Goal: Transaction & Acquisition: Purchase product/service

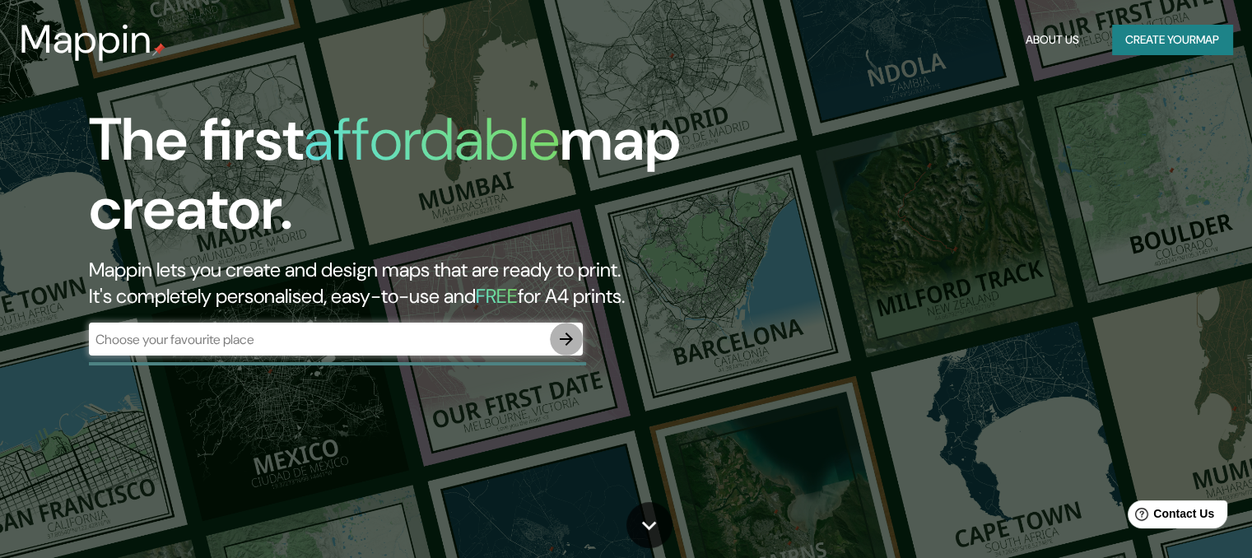
click at [557, 347] on icon "button" at bounding box center [567, 339] width 20 height 20
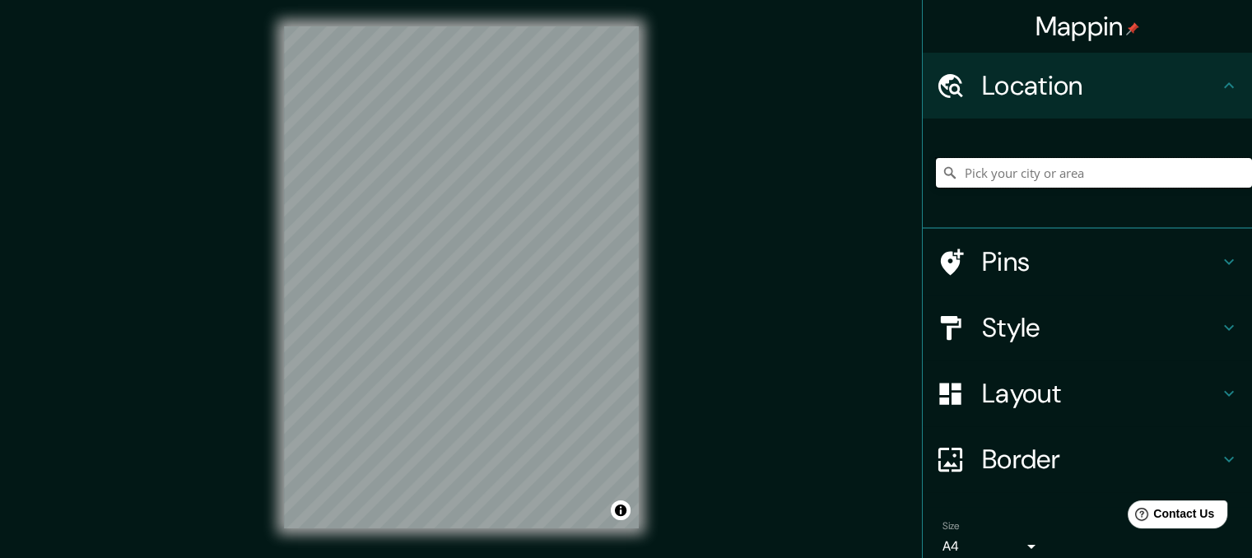
click at [1043, 174] on input "Pick your city or area" at bounding box center [1094, 173] width 316 height 30
click at [1037, 179] on input "Pick your city or area" at bounding box center [1094, 173] width 316 height 30
paste input "[URL][DOMAIN_NAME]"
click at [1180, 520] on span "Contact Us" at bounding box center [1184, 514] width 63 height 14
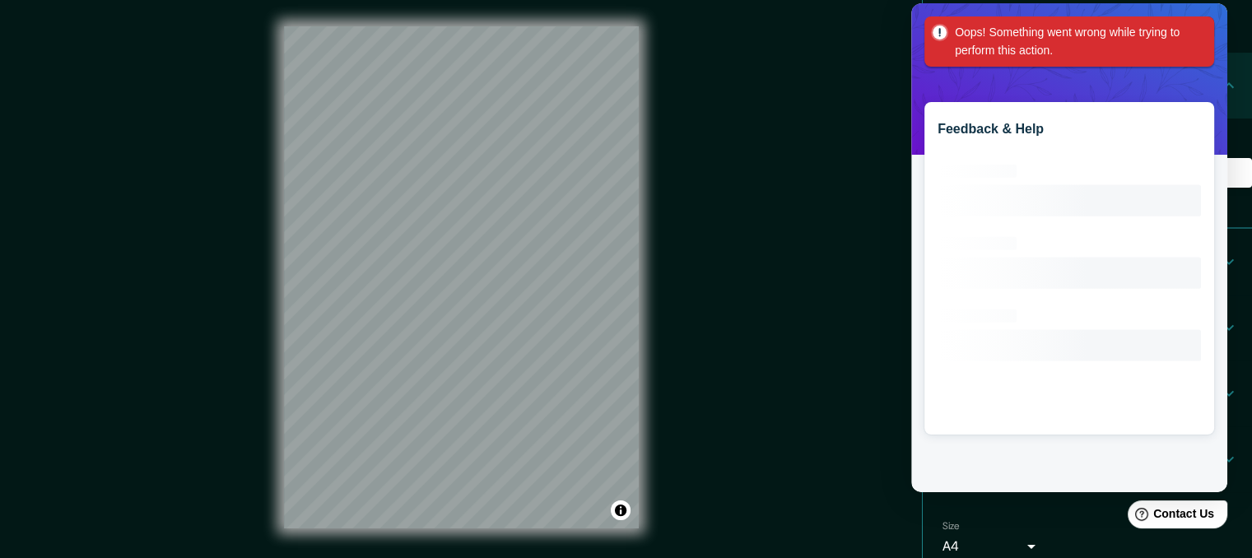
click at [1195, 27] on div "Oops! Something went wrong while trying to perform this action." at bounding box center [1070, 41] width 290 height 50
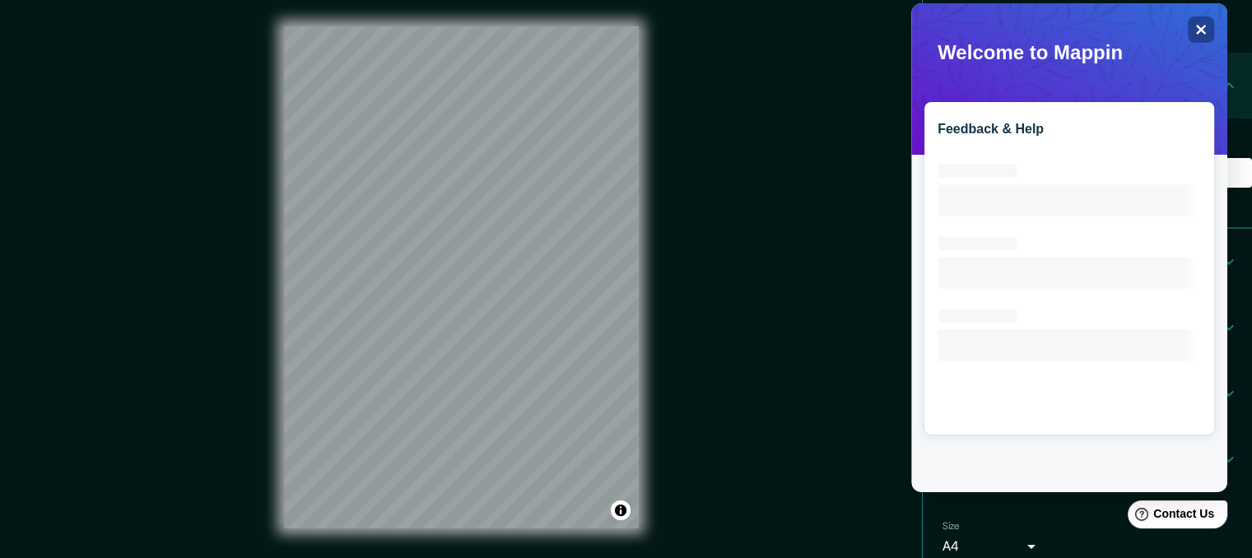
click at [644, 228] on div "© Mapbox © OpenStreetMap Improve this map" at bounding box center [462, 277] width 408 height 555
click at [1205, 30] on icon "Close" at bounding box center [1201, 29] width 12 height 12
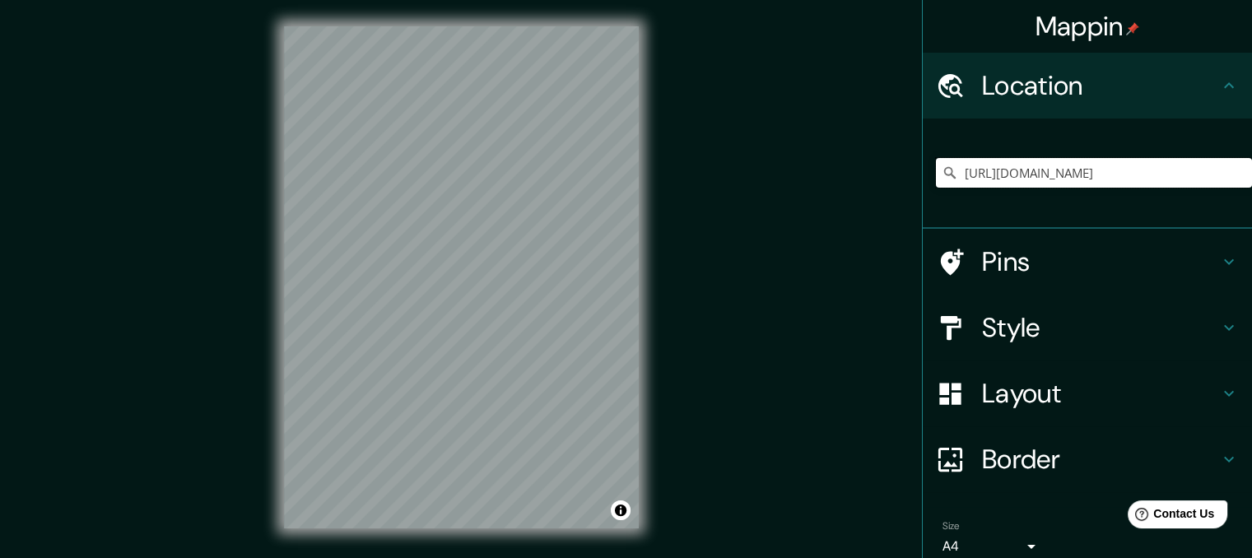
click at [1210, 174] on input "[URL][DOMAIN_NAME]" at bounding box center [1094, 173] width 316 height 30
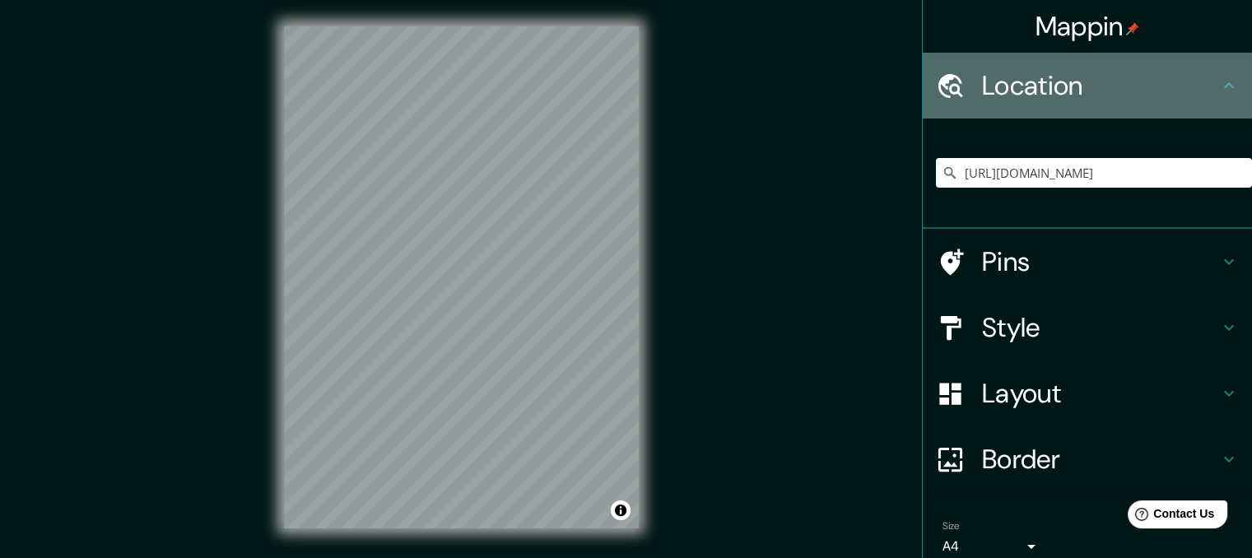
click at [1219, 83] on icon at bounding box center [1229, 86] width 20 height 20
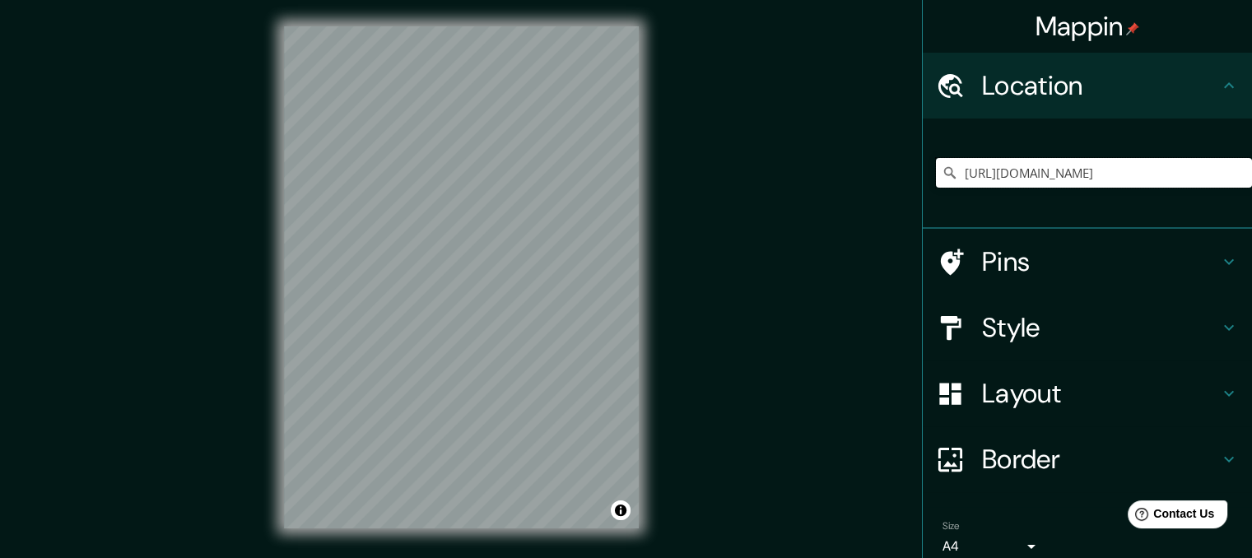
click at [1218, 169] on input "[URL][DOMAIN_NAME]" at bounding box center [1094, 173] width 316 height 30
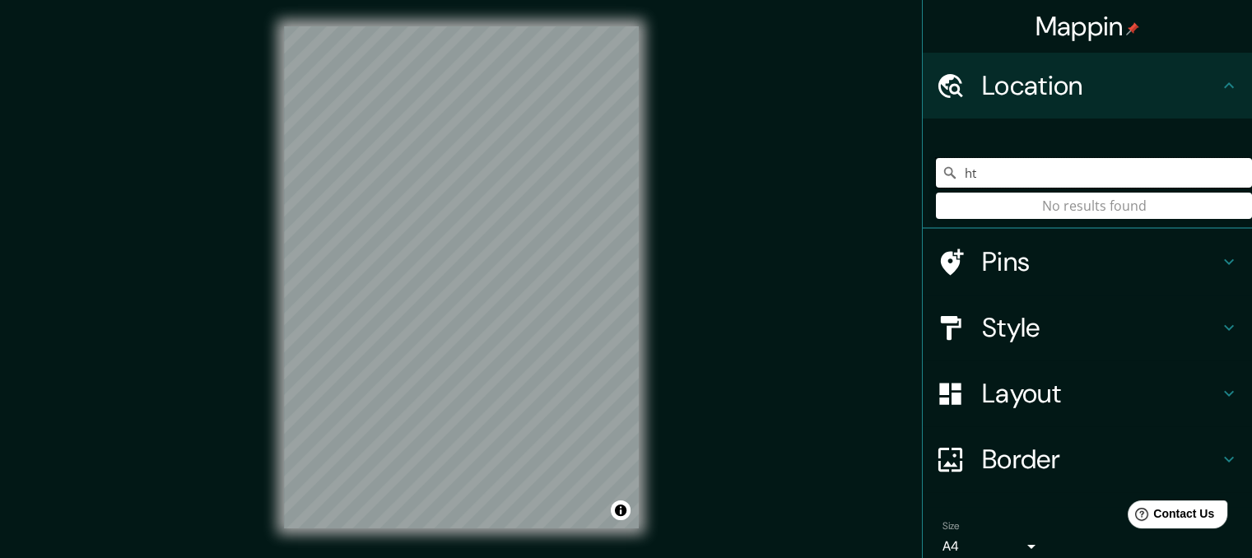
type input "h"
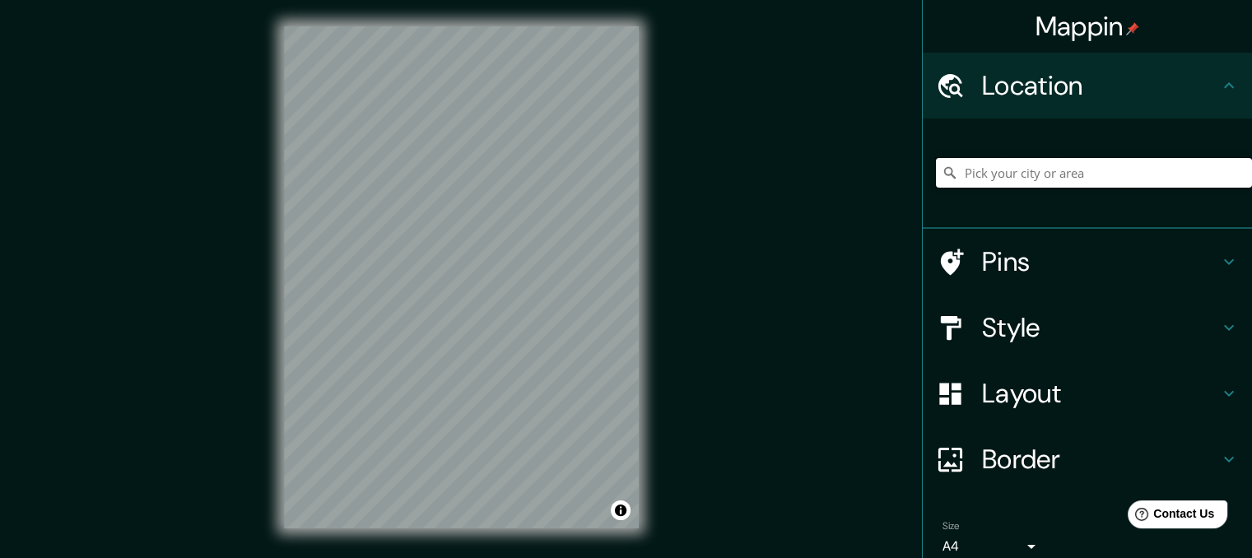
click at [988, 172] on input "Pick your city or area" at bounding box center [1094, 173] width 316 height 30
paste input "[URL][DOMAIN_NAME]"
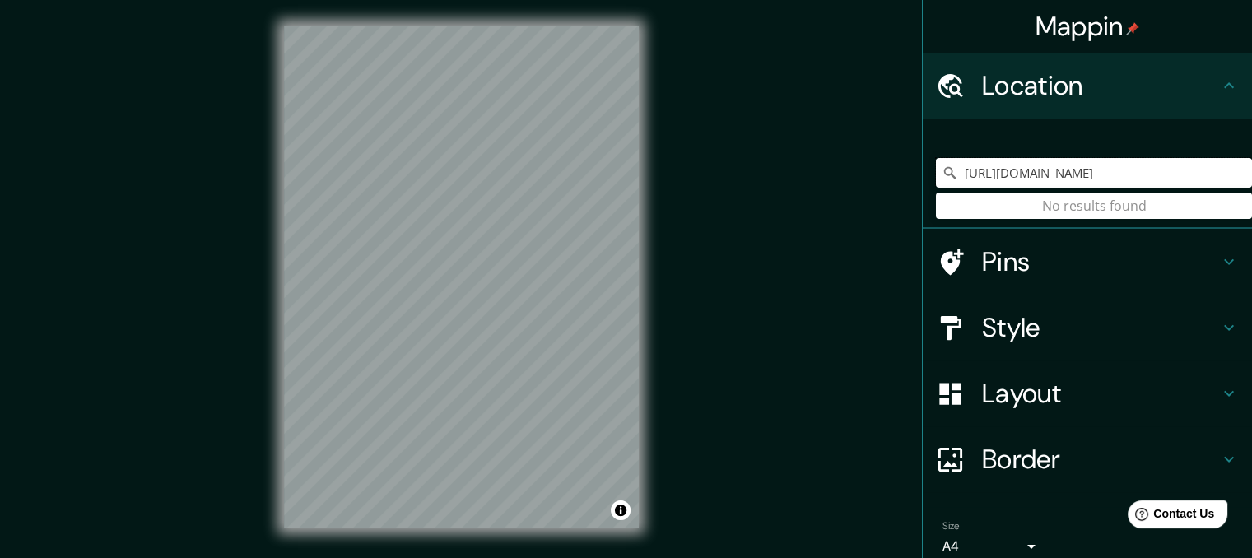
type input "[URL][DOMAIN_NAME]"
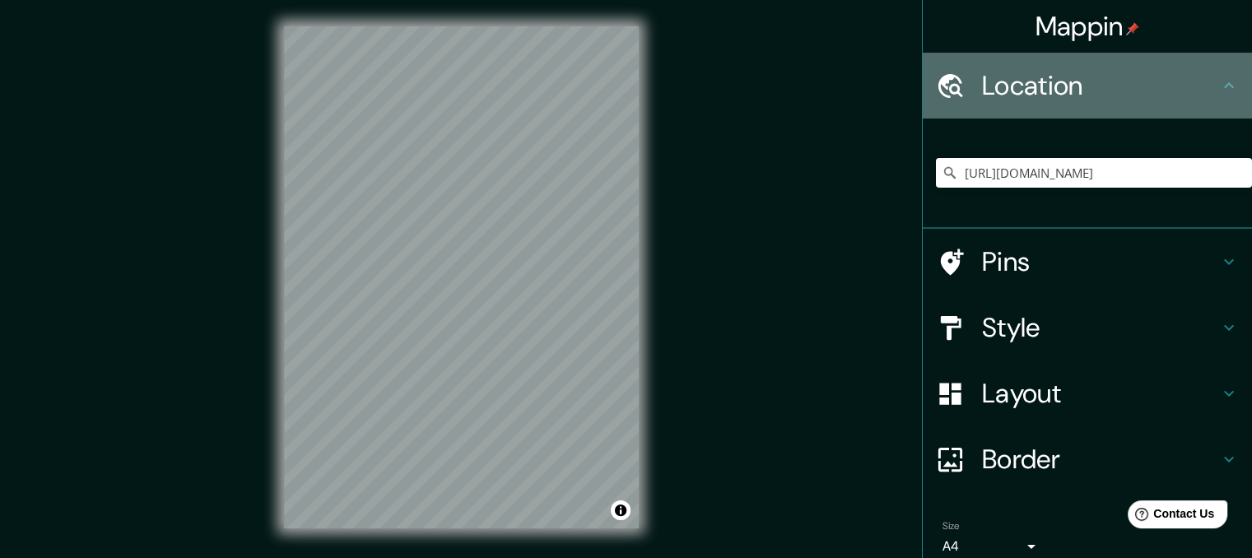
click at [936, 95] on icon at bounding box center [950, 86] width 29 height 29
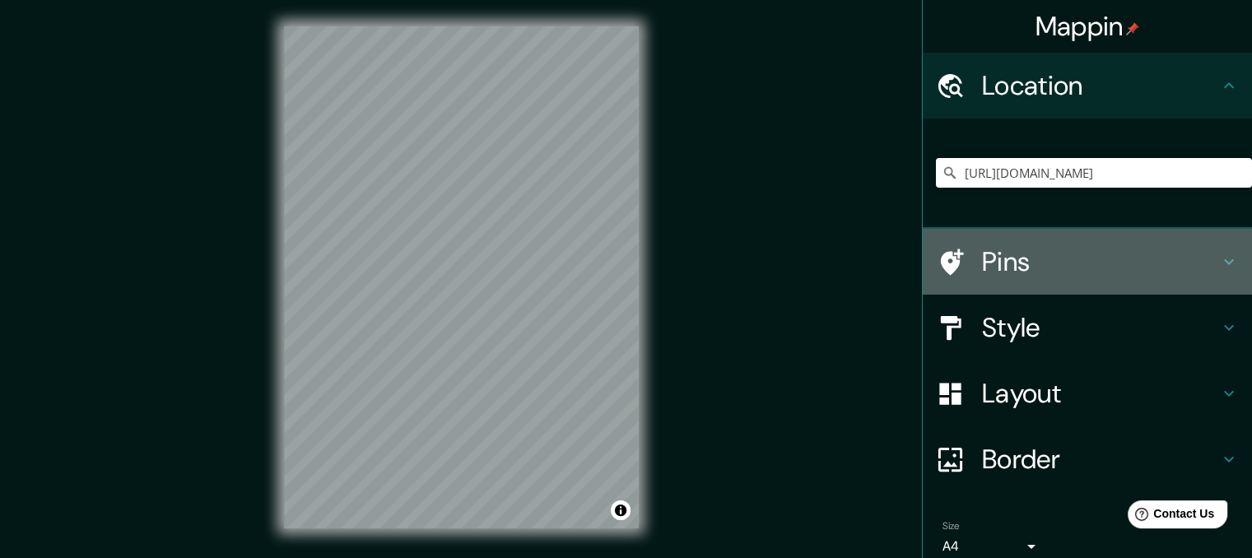
click at [1219, 258] on icon at bounding box center [1229, 262] width 20 height 20
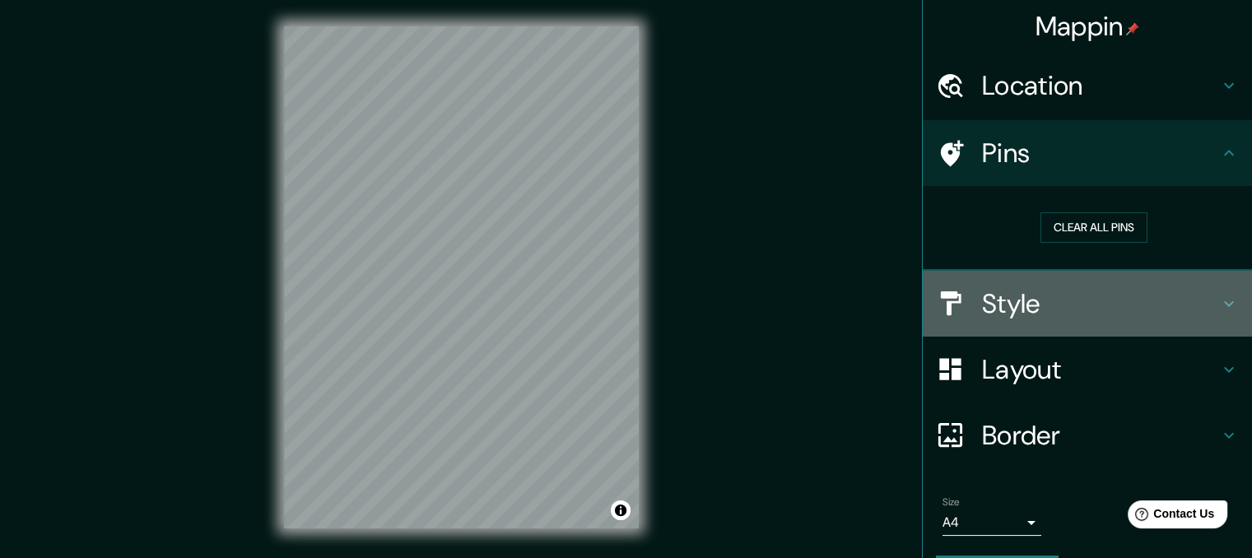
click at [1219, 297] on icon at bounding box center [1229, 304] width 20 height 20
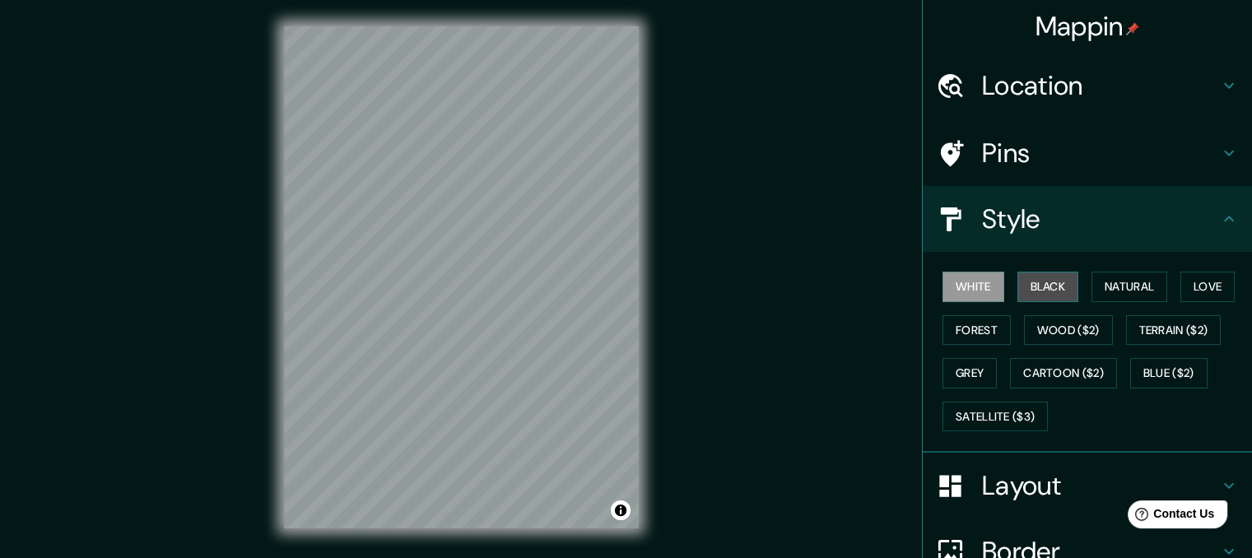
click at [1035, 291] on button "Black" at bounding box center [1049, 287] width 62 height 30
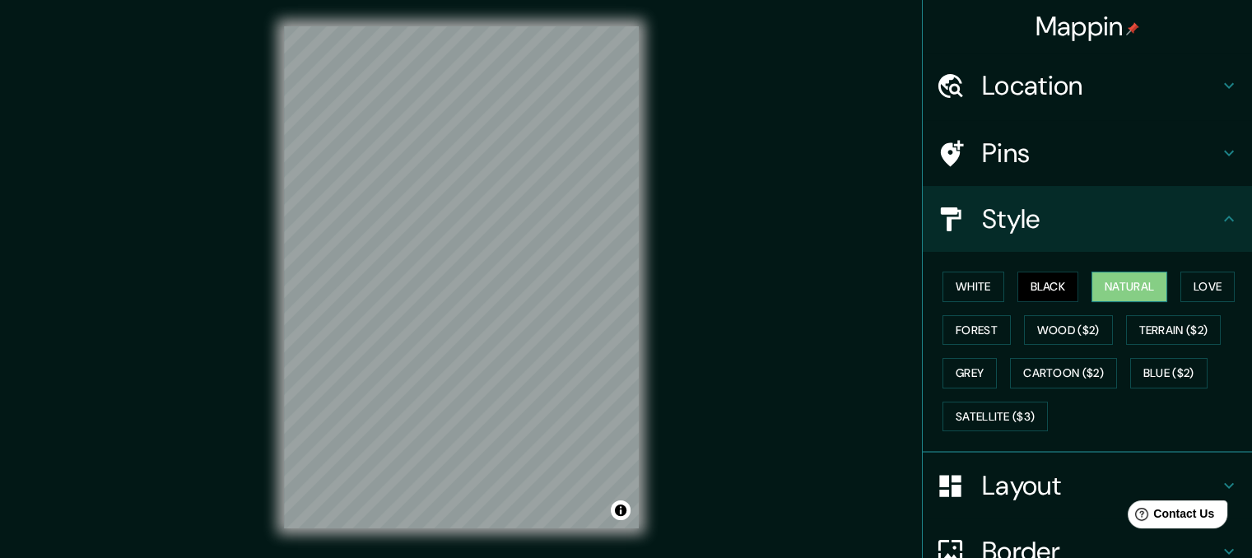
click at [1125, 284] on button "Natural" at bounding box center [1130, 287] width 76 height 30
click at [1143, 329] on button "Terrain ($2)" at bounding box center [1174, 330] width 96 height 30
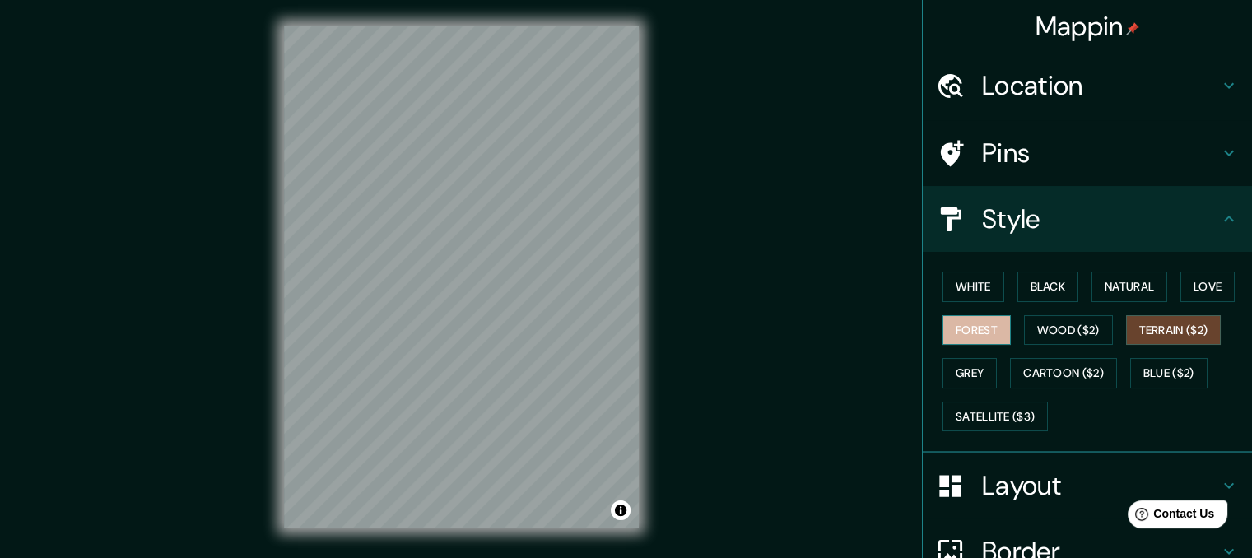
click at [955, 335] on button "Forest" at bounding box center [977, 330] width 68 height 30
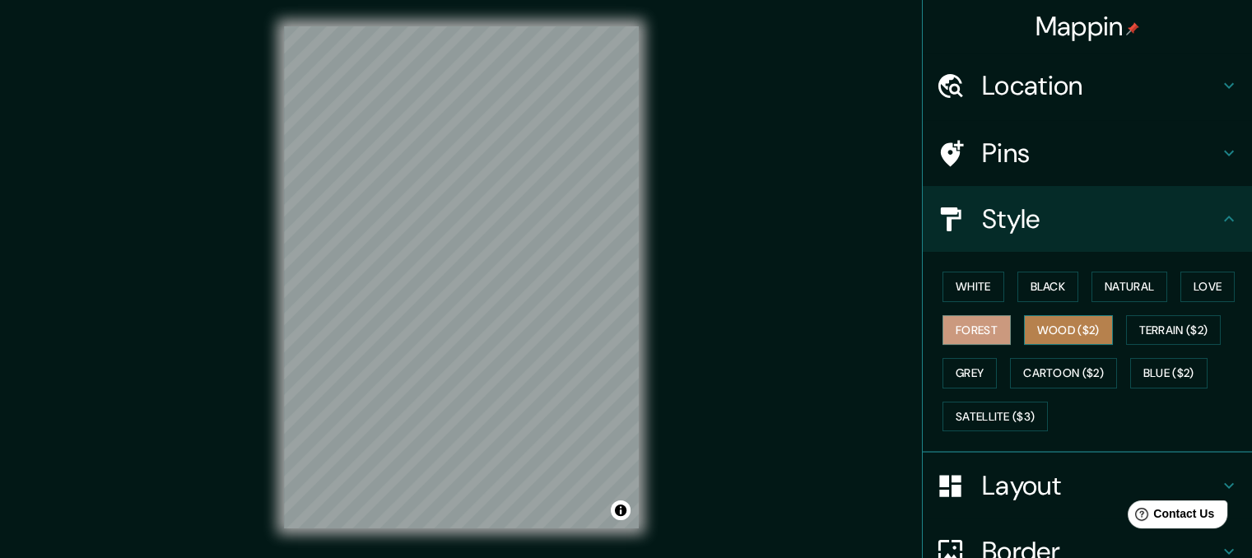
click at [1060, 318] on button "Wood ($2)" at bounding box center [1068, 330] width 89 height 30
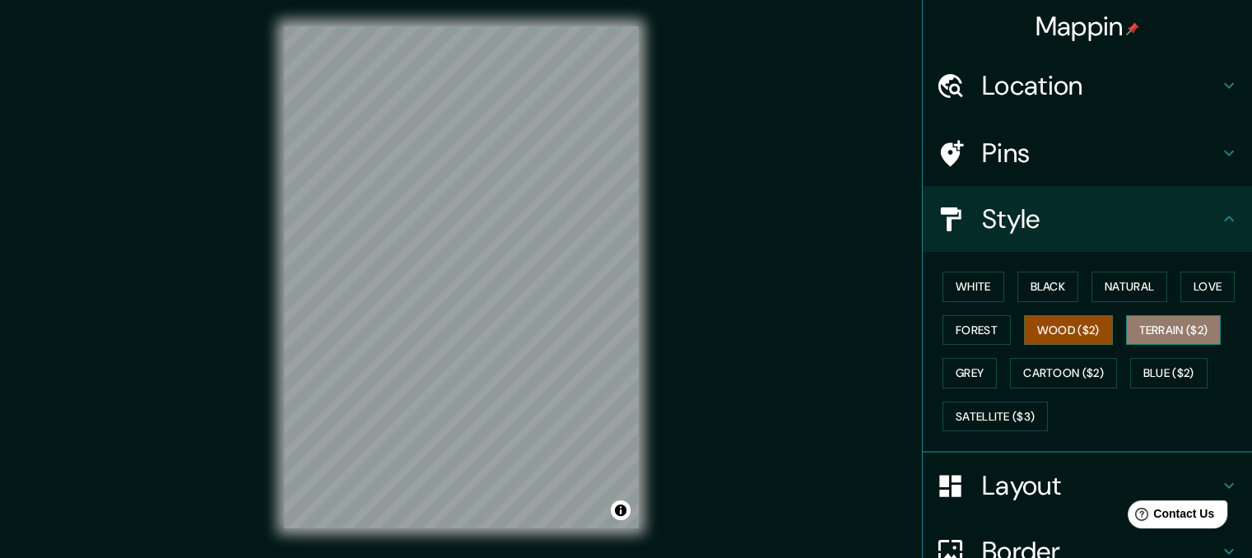
click at [1149, 335] on button "Terrain ($2)" at bounding box center [1174, 330] width 96 height 30
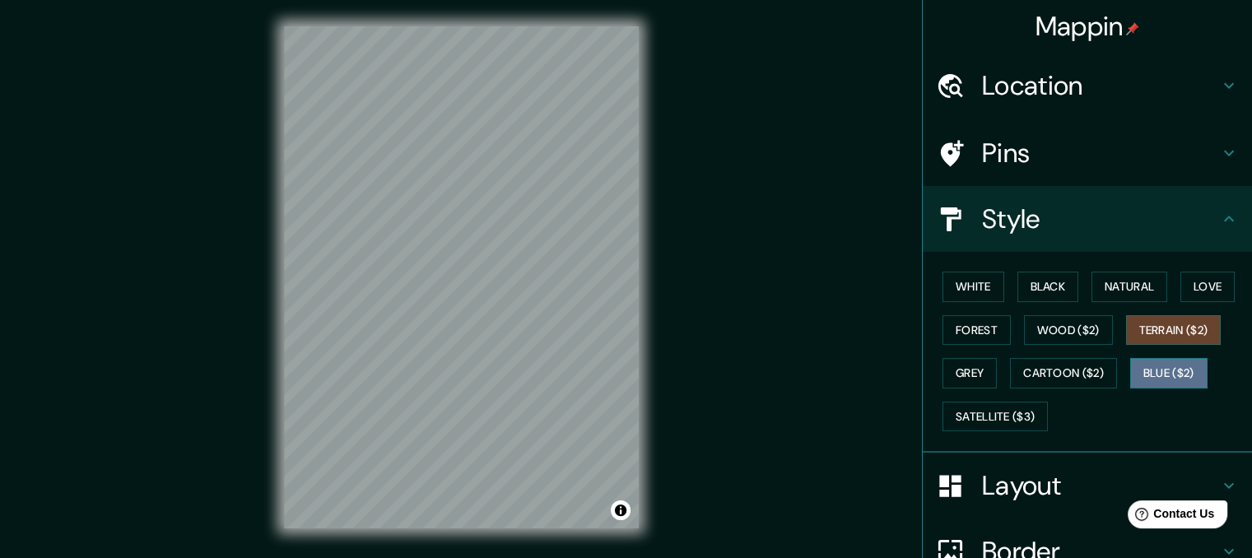
click at [1130, 376] on button "Blue ($2)" at bounding box center [1168, 373] width 77 height 30
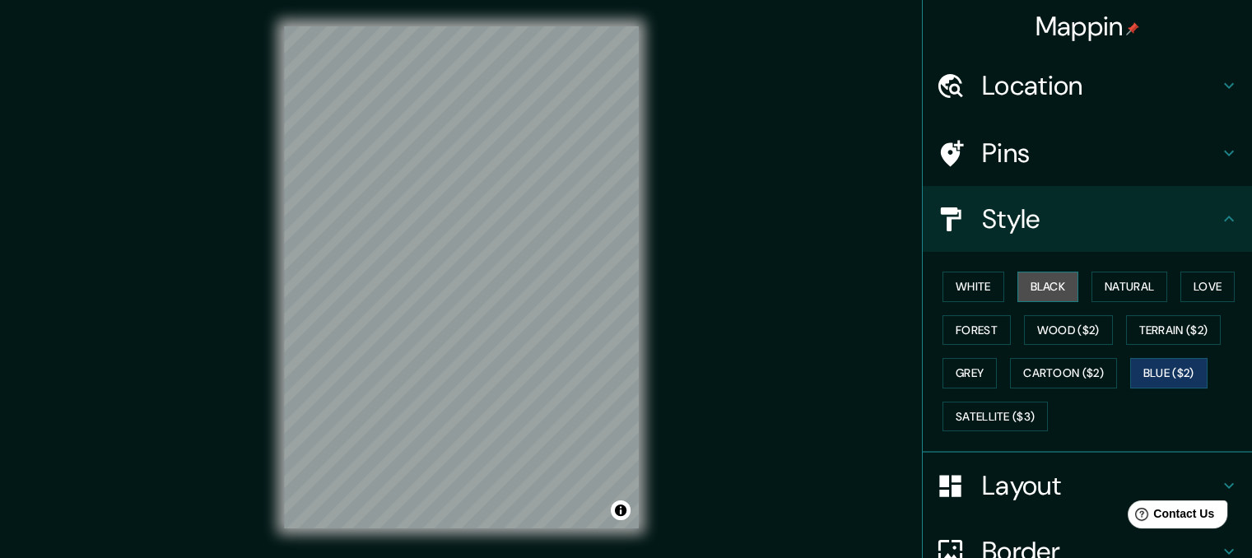
click at [1058, 288] on button "Black" at bounding box center [1049, 287] width 62 height 30
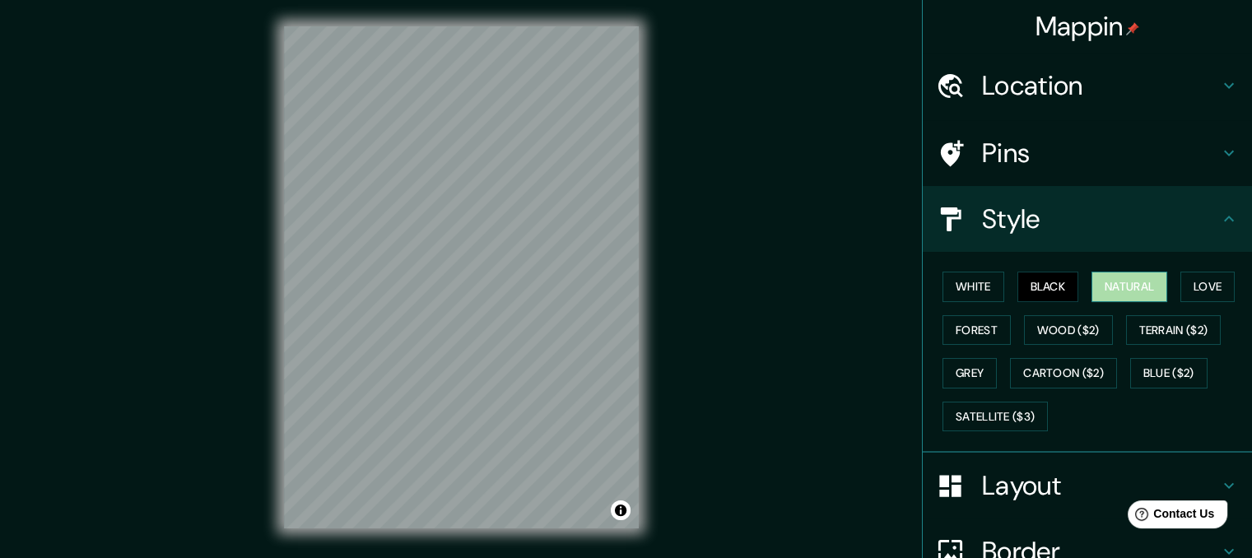
click at [1138, 287] on button "Natural" at bounding box center [1130, 287] width 76 height 30
click at [1169, 366] on button "Blue ($2)" at bounding box center [1168, 373] width 77 height 30
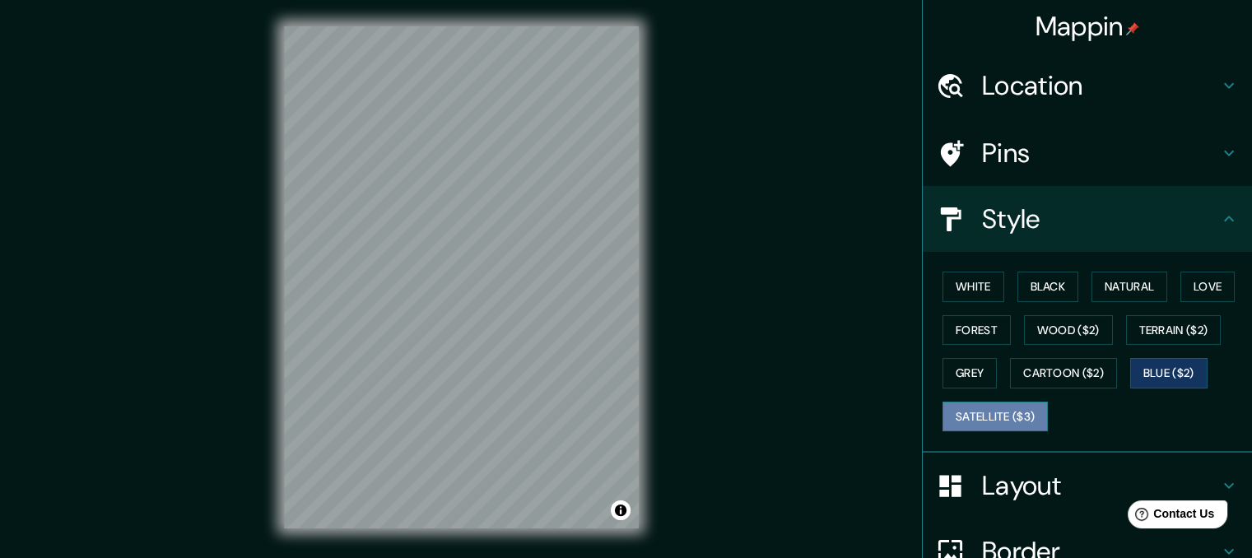
click at [998, 420] on button "Satellite ($3)" at bounding box center [995, 417] width 105 height 30
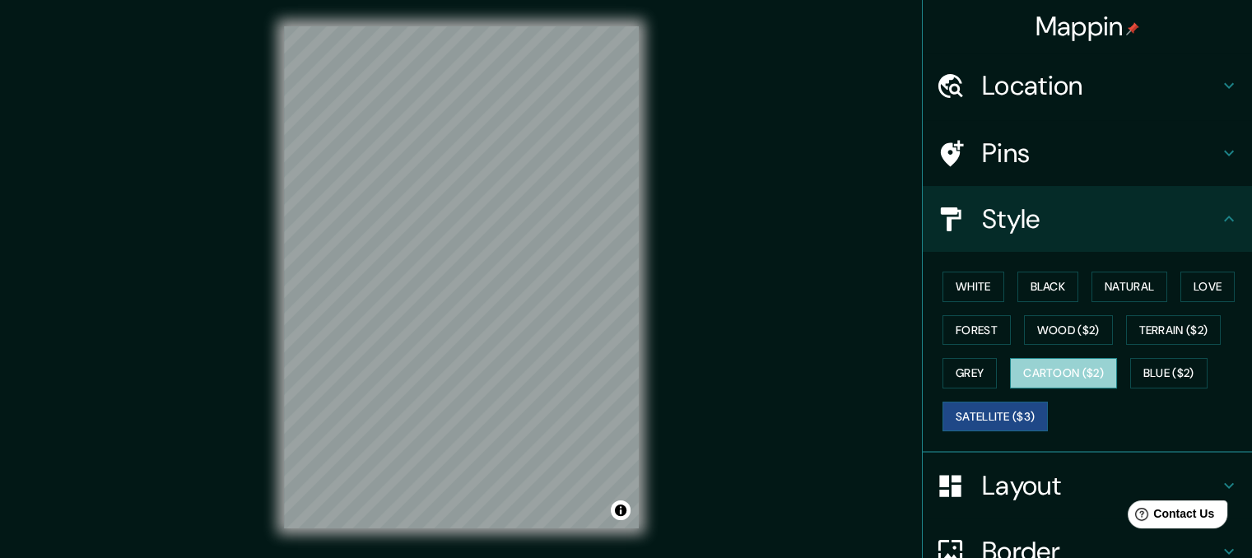
click at [1050, 375] on button "Cartoon ($2)" at bounding box center [1063, 373] width 107 height 30
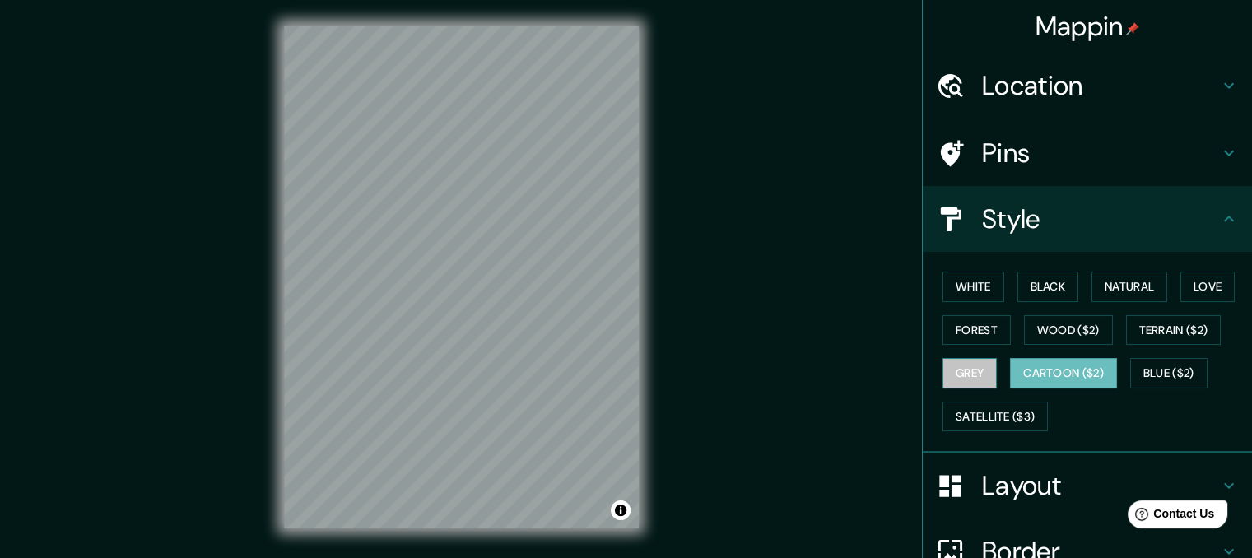
click at [952, 364] on button "Grey" at bounding box center [970, 373] width 54 height 30
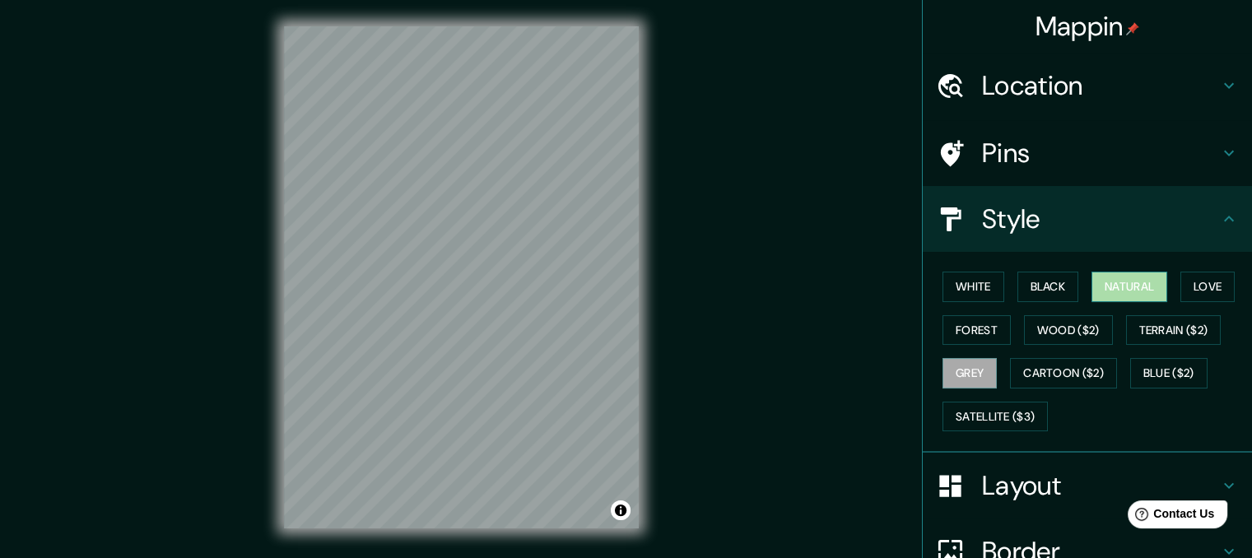
click at [1118, 297] on button "Natural" at bounding box center [1130, 287] width 76 height 30
click at [985, 284] on button "White" at bounding box center [974, 287] width 62 height 30
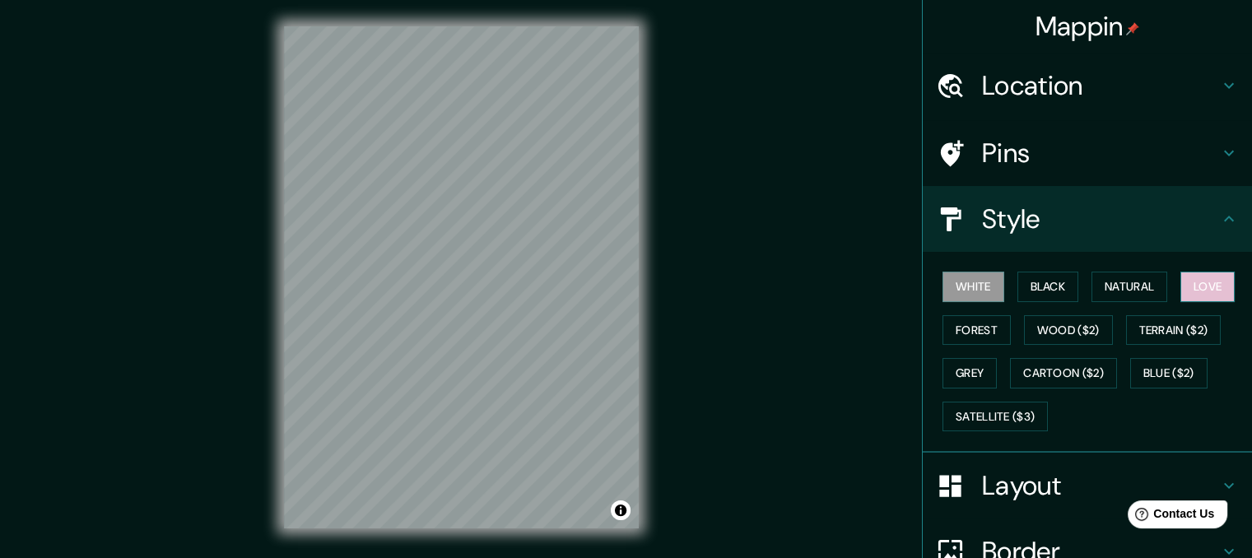
click at [1205, 296] on button "Love" at bounding box center [1208, 287] width 54 height 30
click at [970, 295] on button "White" at bounding box center [974, 287] width 62 height 30
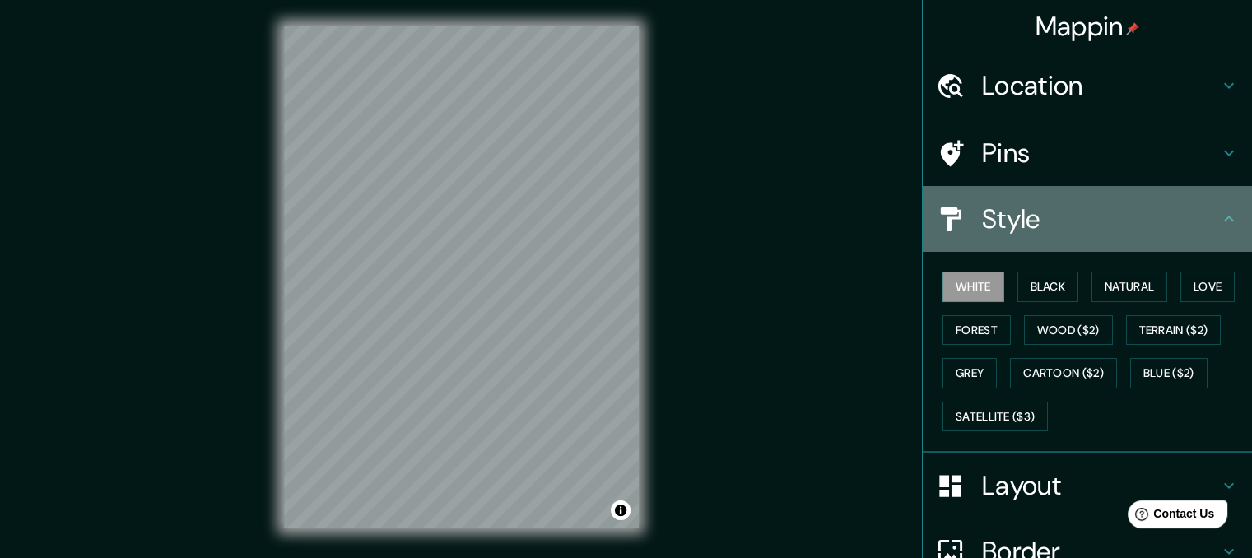
click at [1223, 225] on icon at bounding box center [1229, 219] width 20 height 20
click at [1219, 225] on icon at bounding box center [1229, 219] width 20 height 20
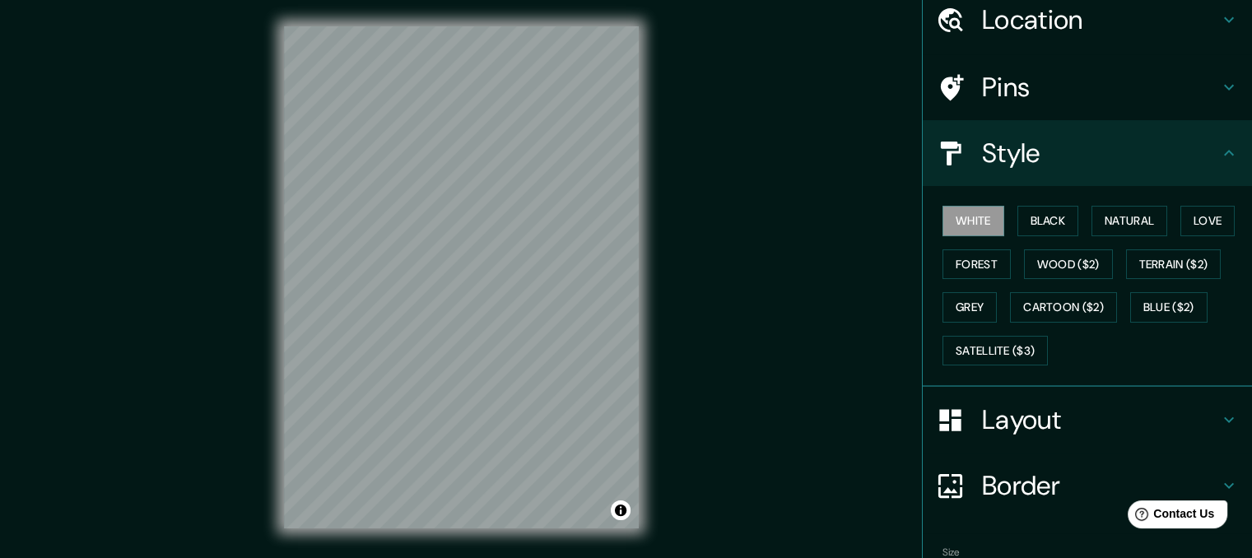
scroll to position [161, 0]
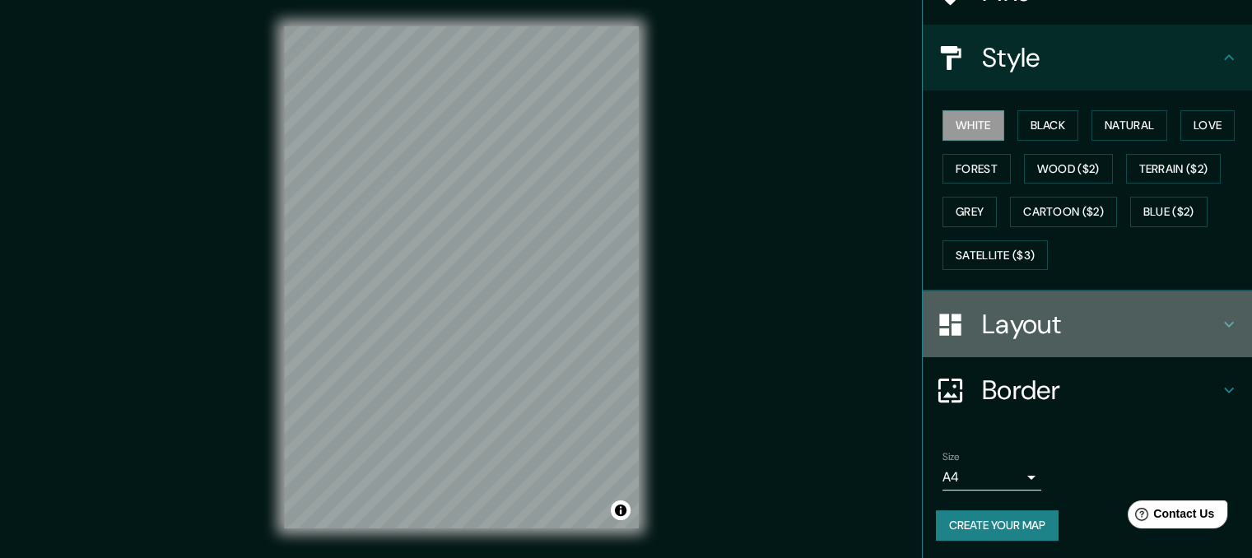
click at [1220, 318] on icon at bounding box center [1229, 325] width 20 height 20
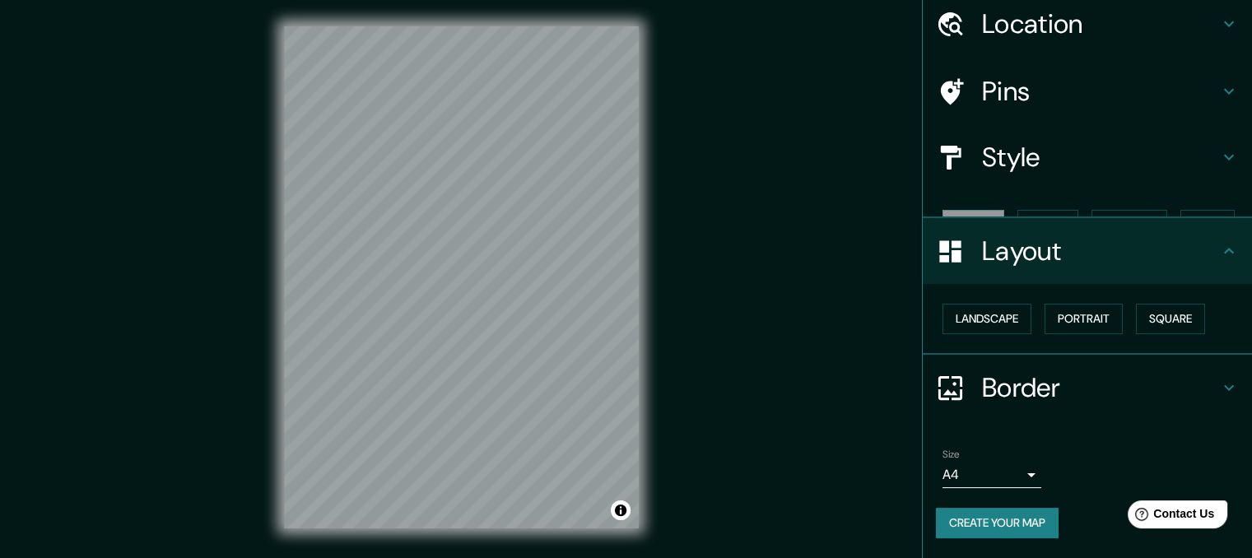
scroll to position [33, 0]
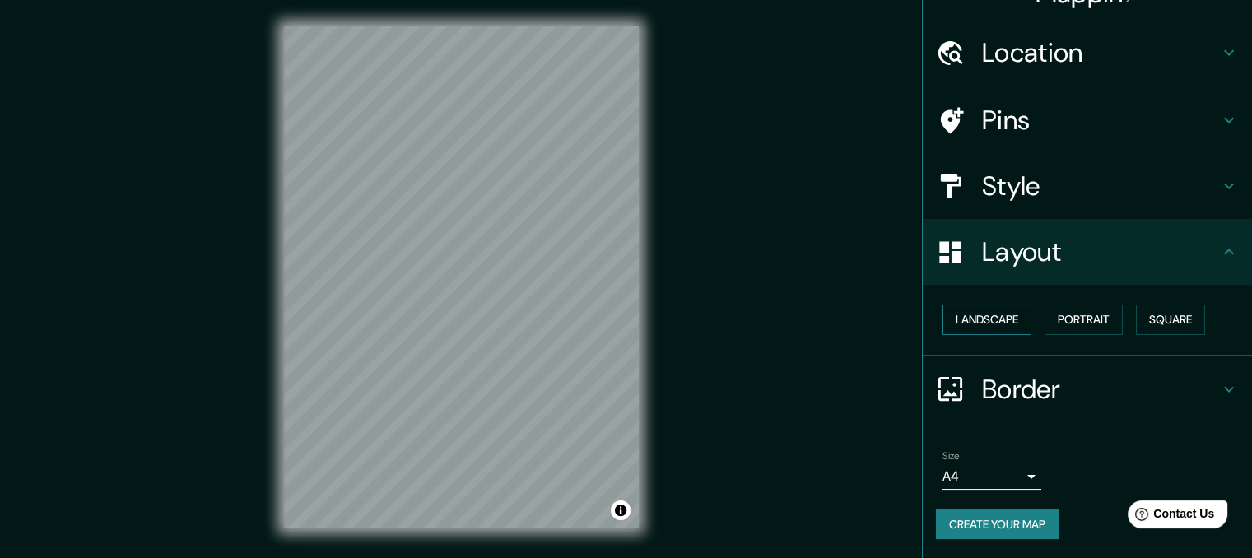
click at [1002, 327] on button "Landscape" at bounding box center [987, 320] width 89 height 30
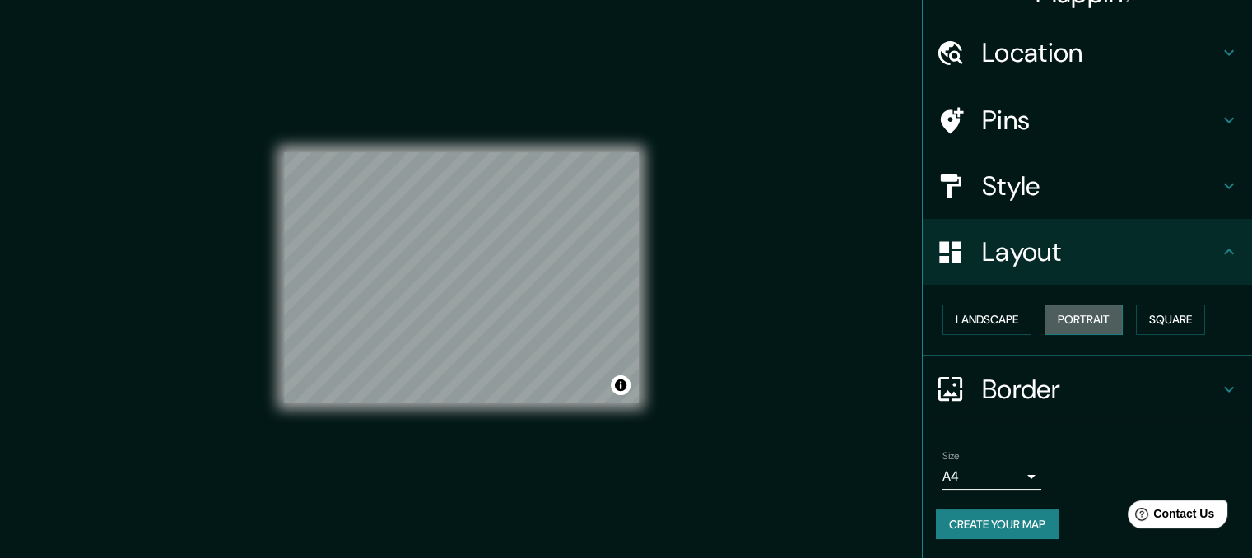
click at [1062, 317] on button "Portrait" at bounding box center [1084, 320] width 78 height 30
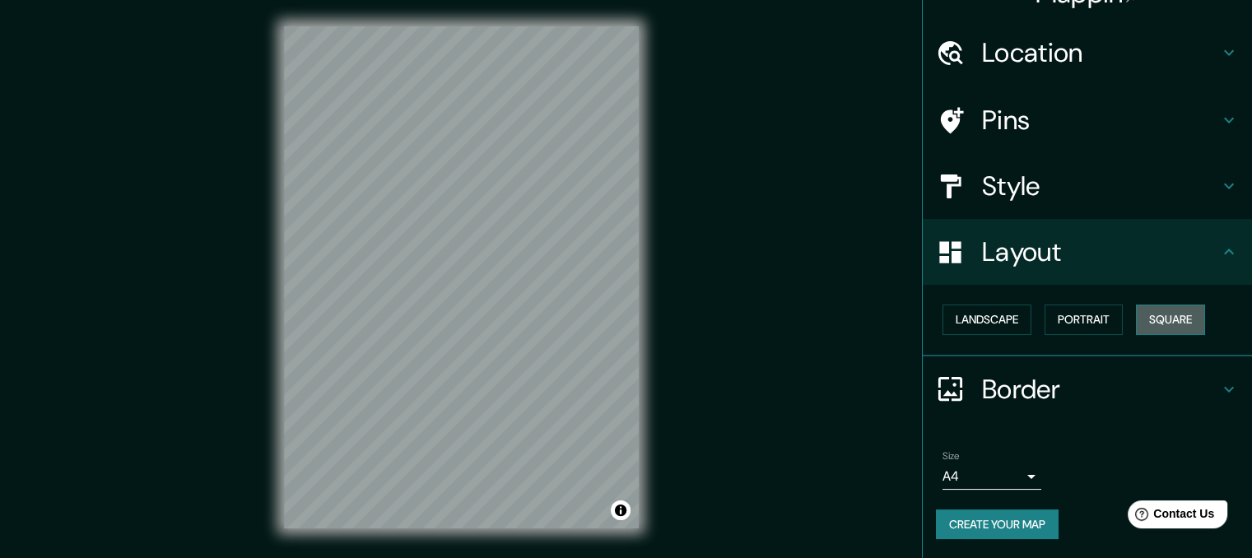
click at [1136, 314] on button "Square" at bounding box center [1170, 320] width 69 height 30
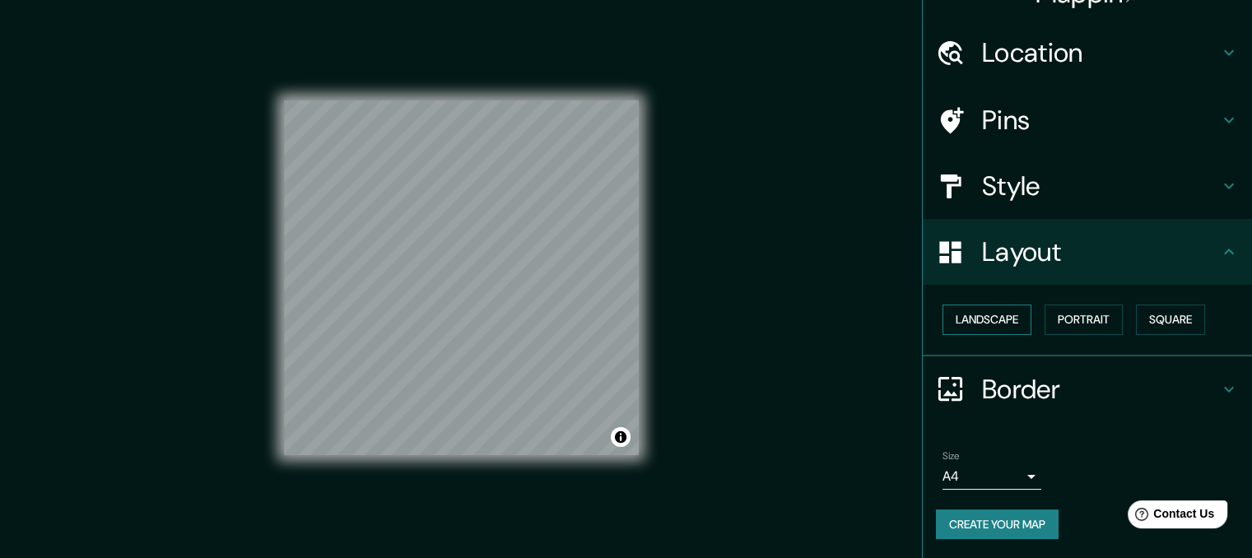
click at [962, 324] on button "Landscape" at bounding box center [987, 320] width 89 height 30
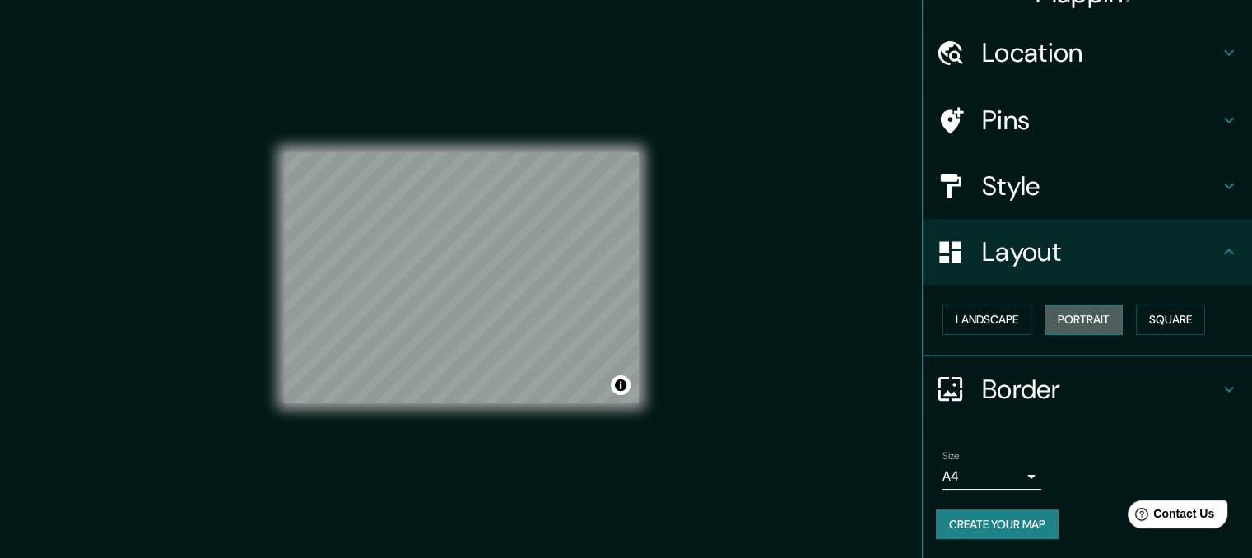
click at [1051, 324] on button "Portrait" at bounding box center [1084, 320] width 78 height 30
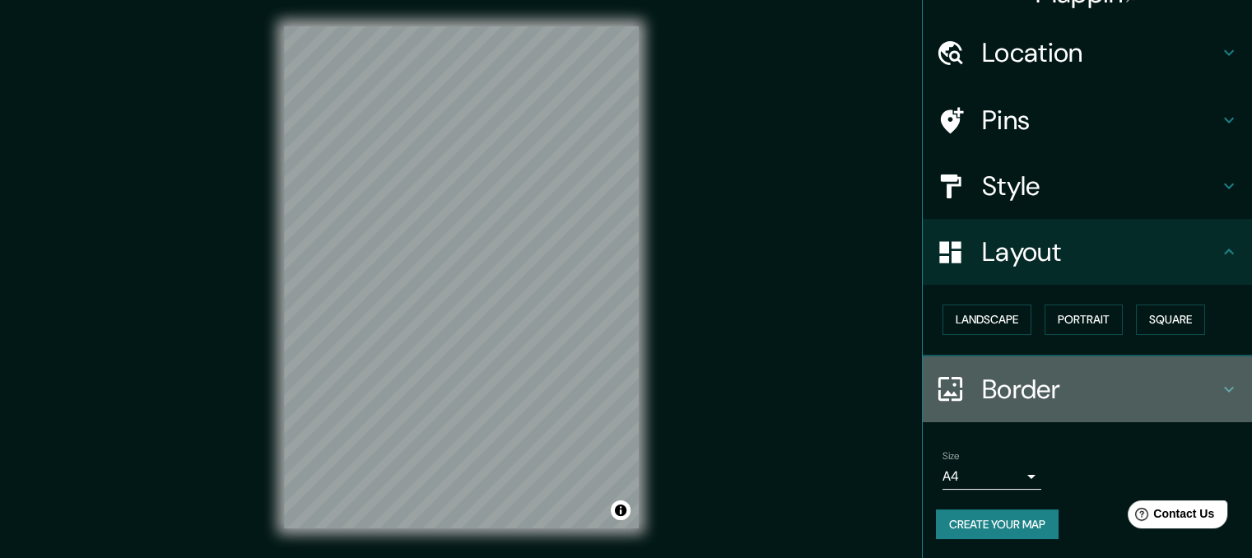
click at [1219, 384] on icon at bounding box center [1229, 390] width 20 height 20
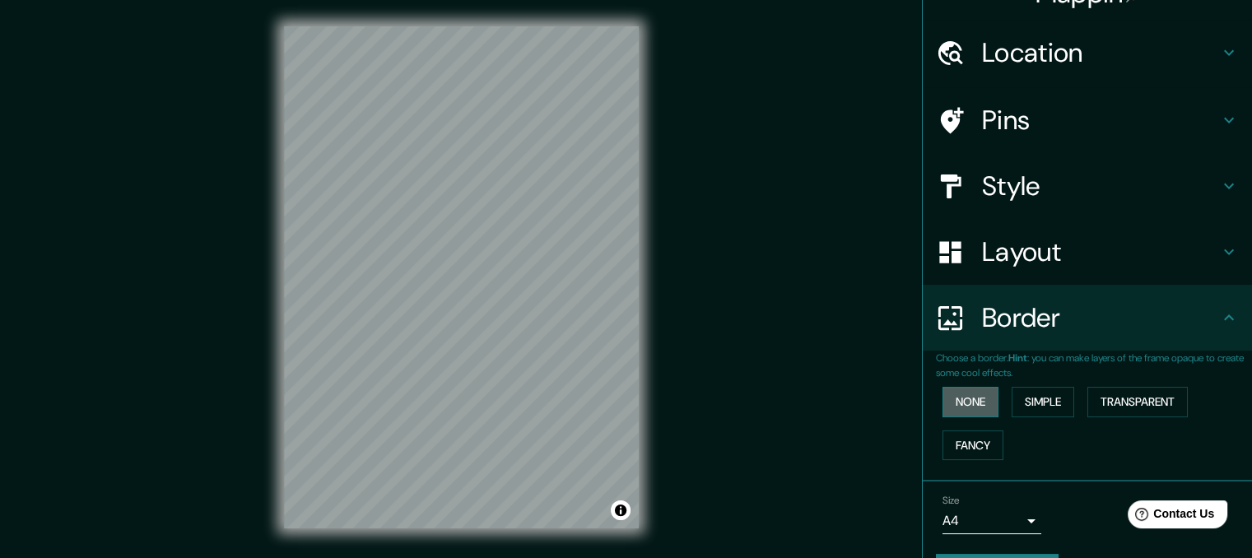
click at [958, 403] on button "None" at bounding box center [971, 402] width 56 height 30
click at [1018, 406] on button "Simple" at bounding box center [1043, 402] width 63 height 30
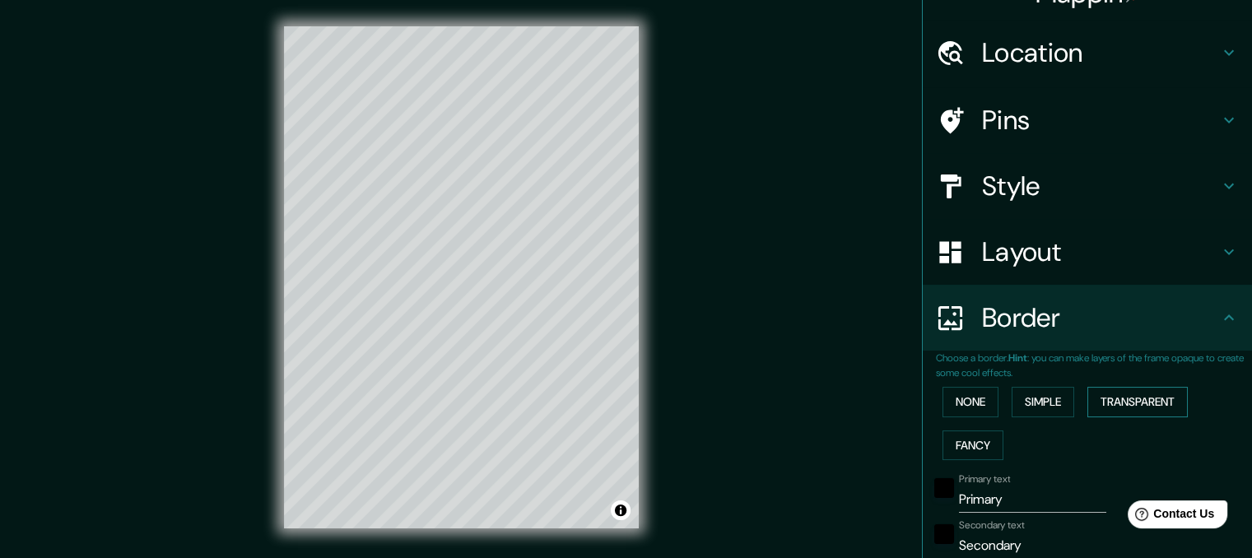
click at [1111, 396] on button "Transparent" at bounding box center [1138, 402] width 100 height 30
click at [962, 441] on button "Fancy" at bounding box center [973, 446] width 61 height 30
click at [948, 403] on button "None" at bounding box center [971, 402] width 56 height 30
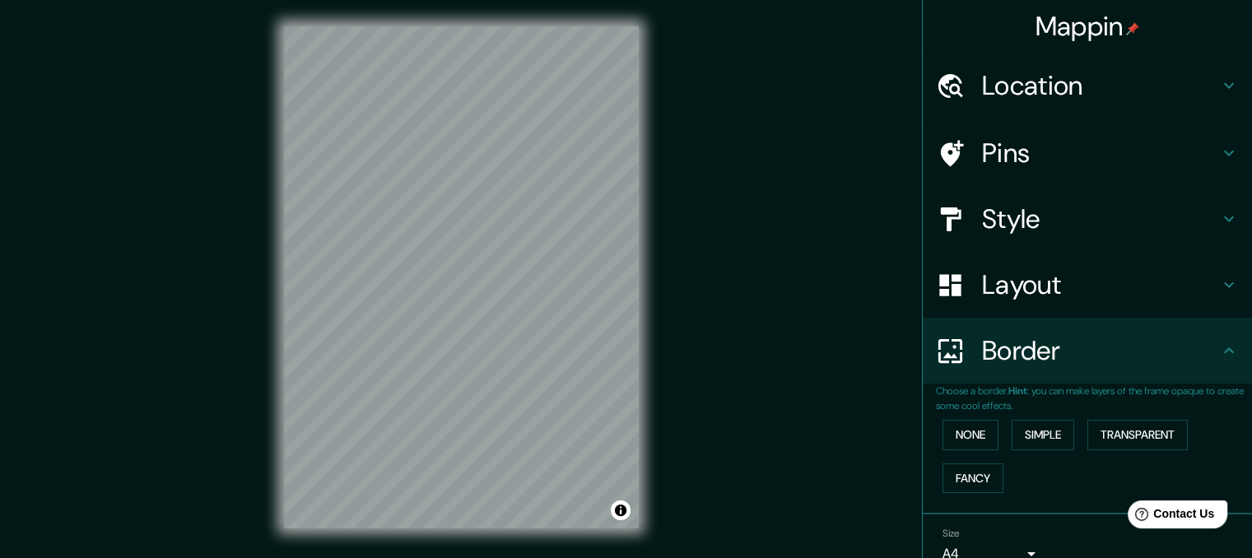
scroll to position [0, 0]
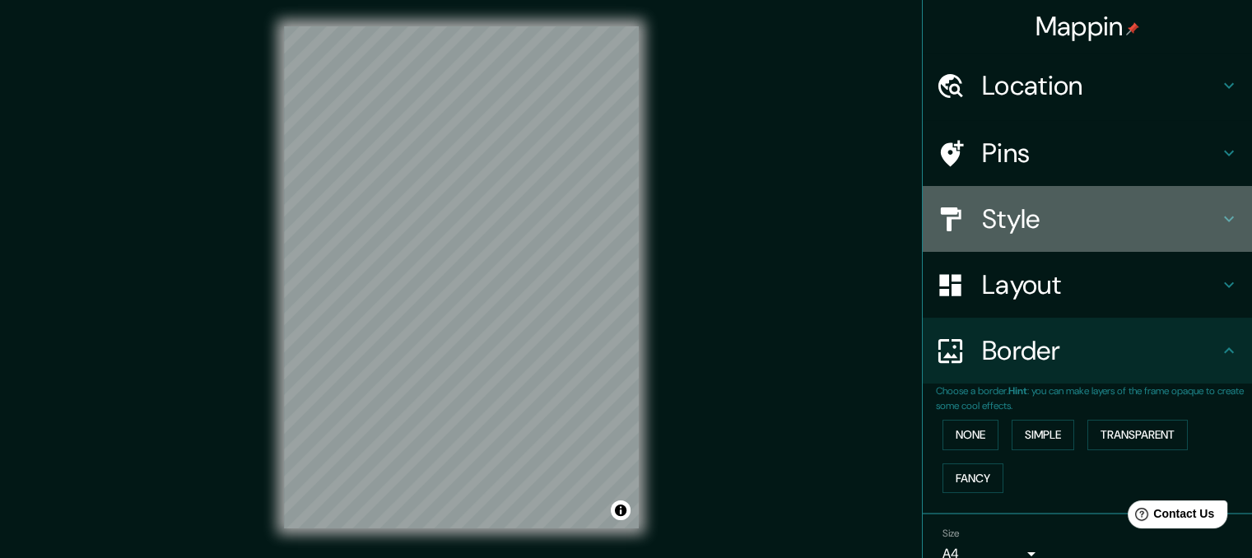
click at [1219, 221] on icon at bounding box center [1229, 219] width 20 height 20
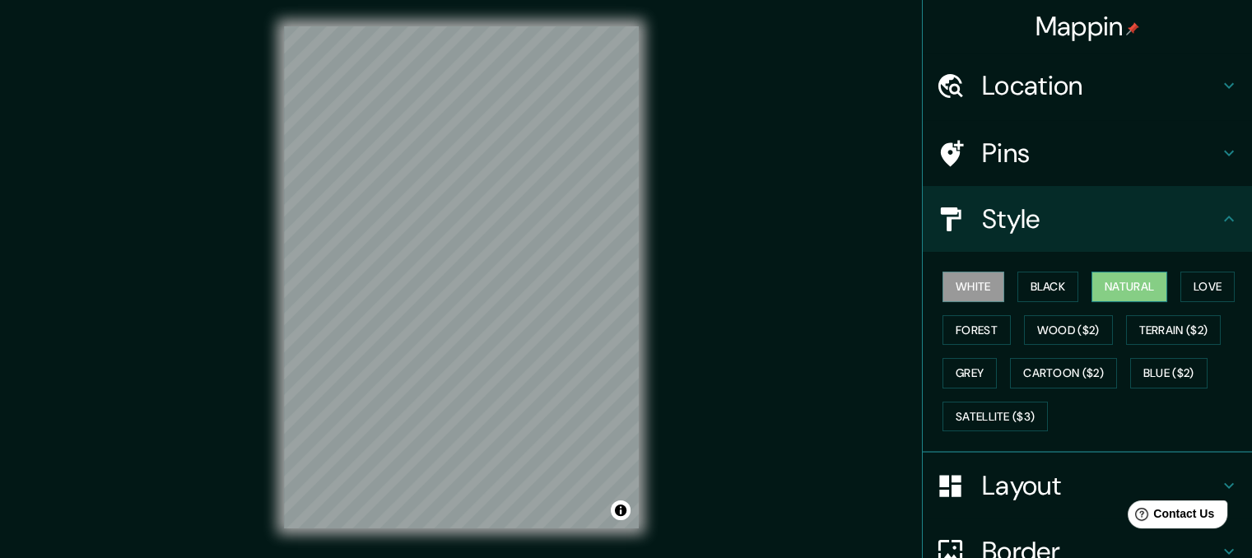
click at [1110, 283] on button "Natural" at bounding box center [1130, 287] width 76 height 30
click at [1033, 286] on button "Black" at bounding box center [1049, 287] width 62 height 30
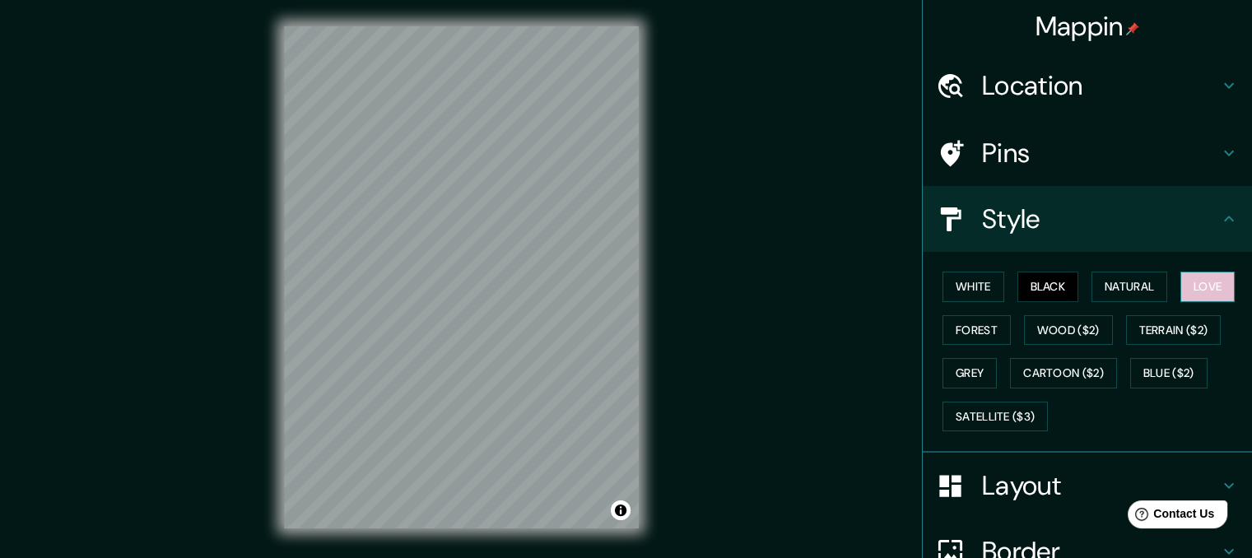
click at [1193, 285] on button "Love" at bounding box center [1208, 287] width 54 height 30
click at [1093, 290] on button "Natural" at bounding box center [1130, 287] width 76 height 30
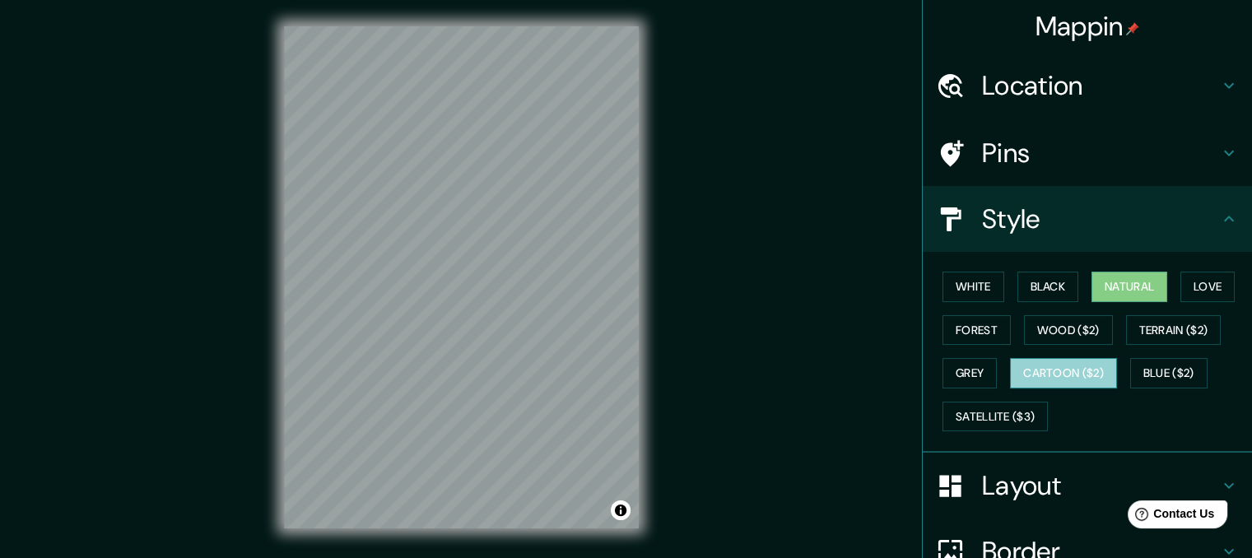
click at [1027, 373] on button "Cartoon ($2)" at bounding box center [1063, 373] width 107 height 30
click at [806, 230] on div "Mappin Location [URL][DOMAIN_NAME] No results found Pins Style White Black Natu…" at bounding box center [626, 290] width 1252 height 581
click at [261, 221] on div "© Mapbox © OpenStreetMap Improve this map" at bounding box center [462, 277] width 408 height 555
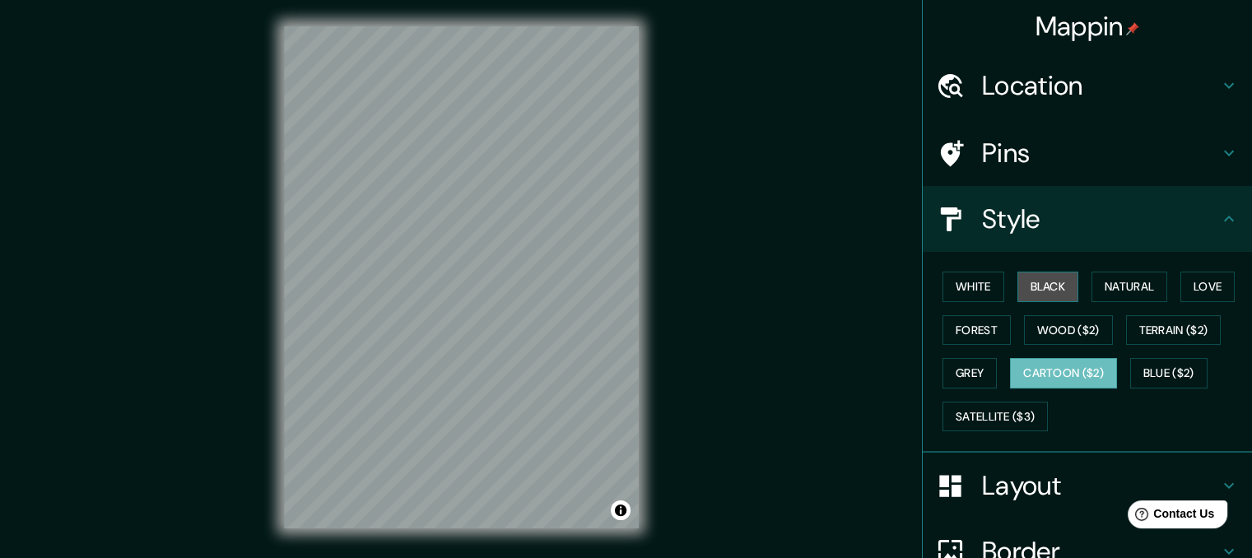
click at [1043, 288] on button "Black" at bounding box center [1049, 287] width 62 height 30
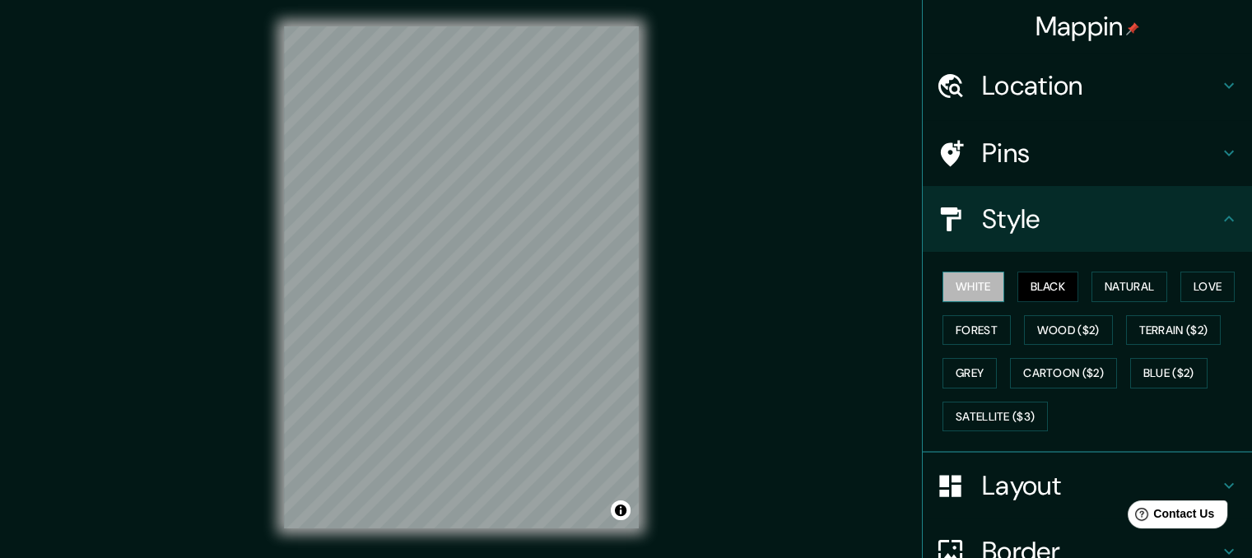
click at [950, 284] on button "White" at bounding box center [974, 287] width 62 height 30
click at [1122, 284] on button "Natural" at bounding box center [1130, 287] width 76 height 30
click at [965, 278] on button "White" at bounding box center [974, 287] width 62 height 30
click at [1074, 324] on button "Wood ($2)" at bounding box center [1068, 330] width 89 height 30
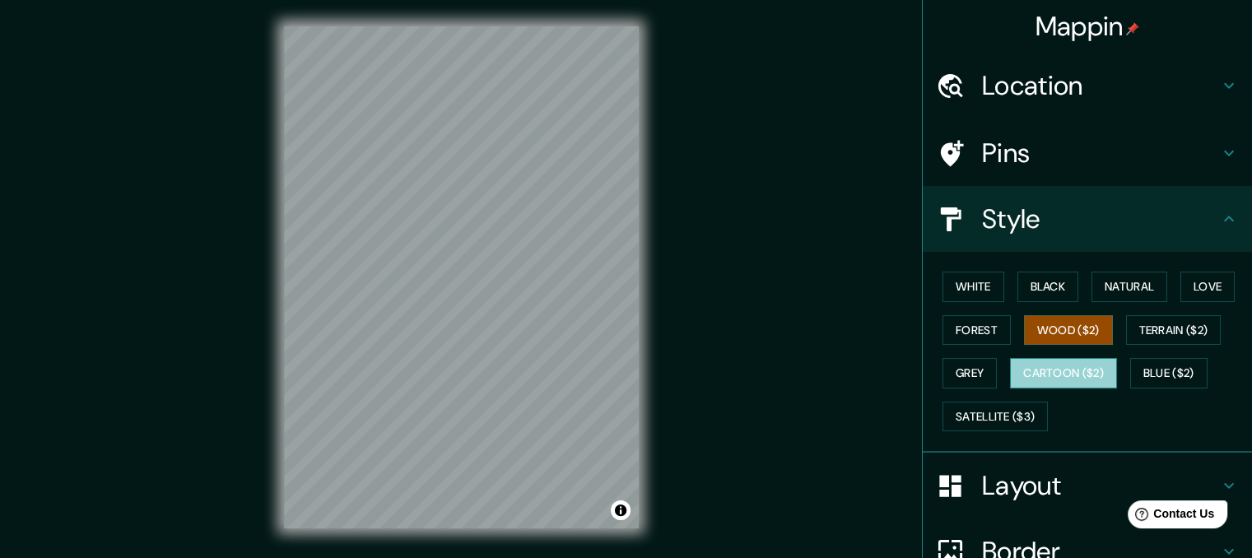
click at [1073, 376] on button "Cartoon ($2)" at bounding box center [1063, 373] width 107 height 30
click at [1035, 324] on button "Wood ($2)" at bounding box center [1068, 330] width 89 height 30
click at [969, 287] on button "White" at bounding box center [974, 287] width 62 height 30
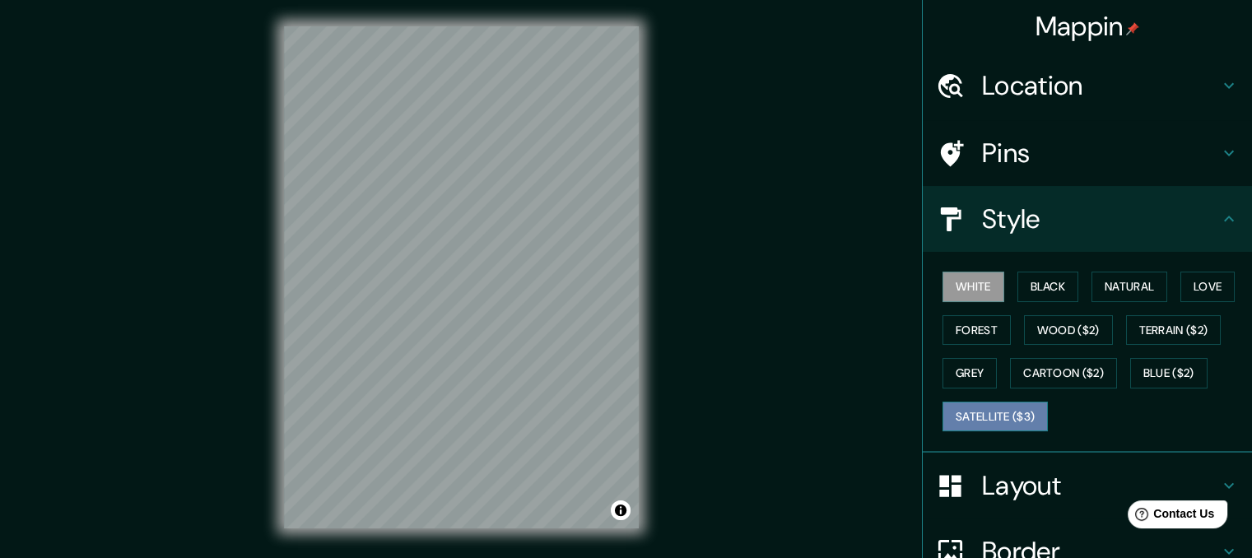
click at [995, 414] on button "Satellite ($3)" at bounding box center [995, 417] width 105 height 30
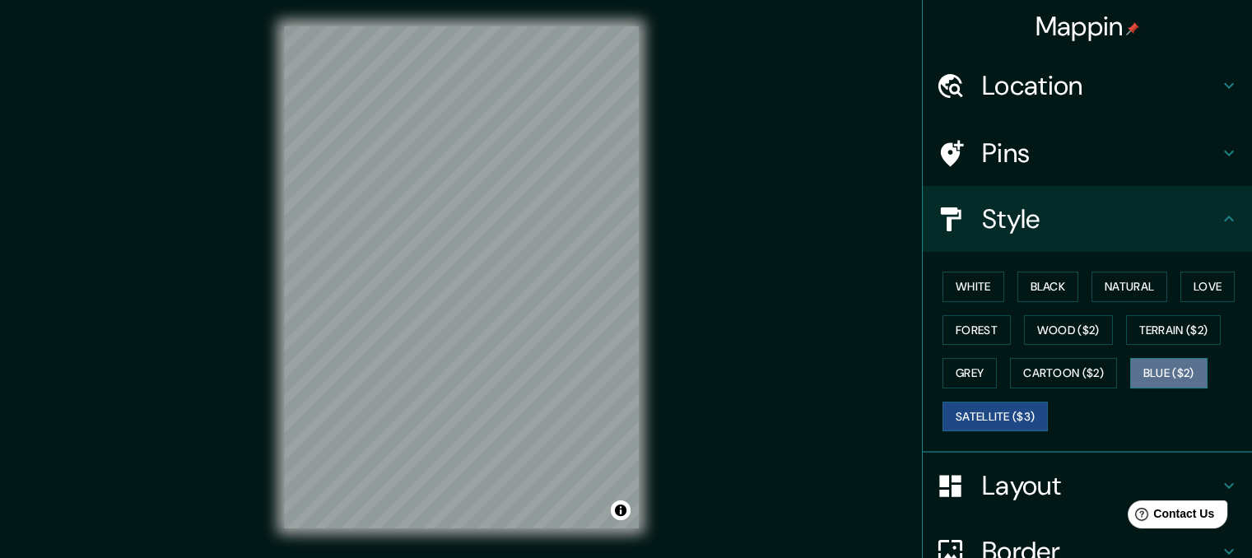
click at [1149, 368] on button "Blue ($2)" at bounding box center [1168, 373] width 77 height 30
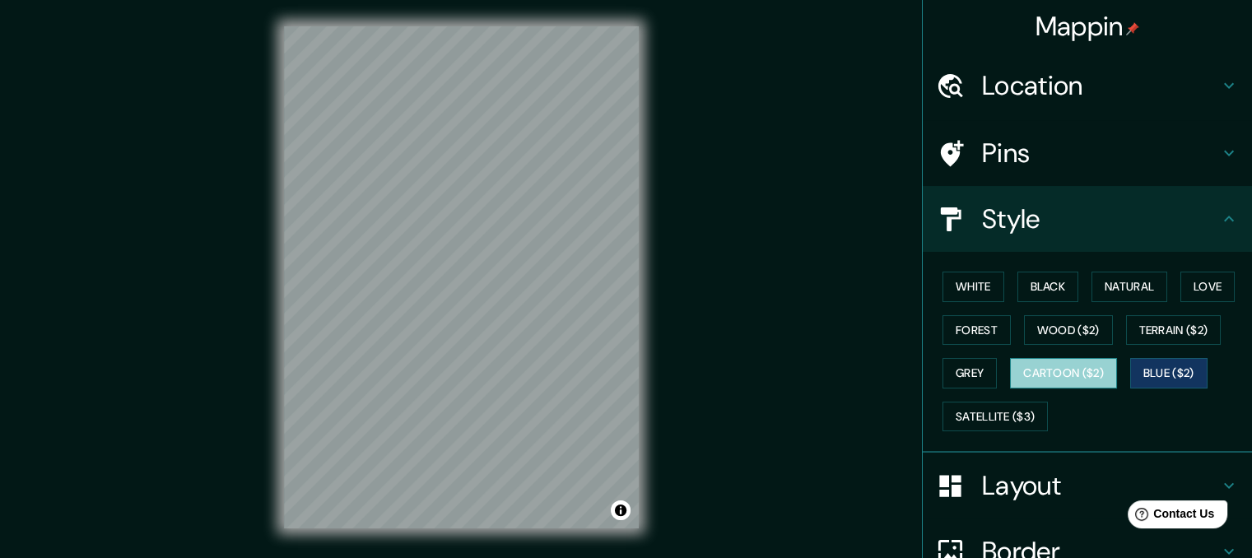
click at [1087, 367] on button "Cartoon ($2)" at bounding box center [1063, 373] width 107 height 30
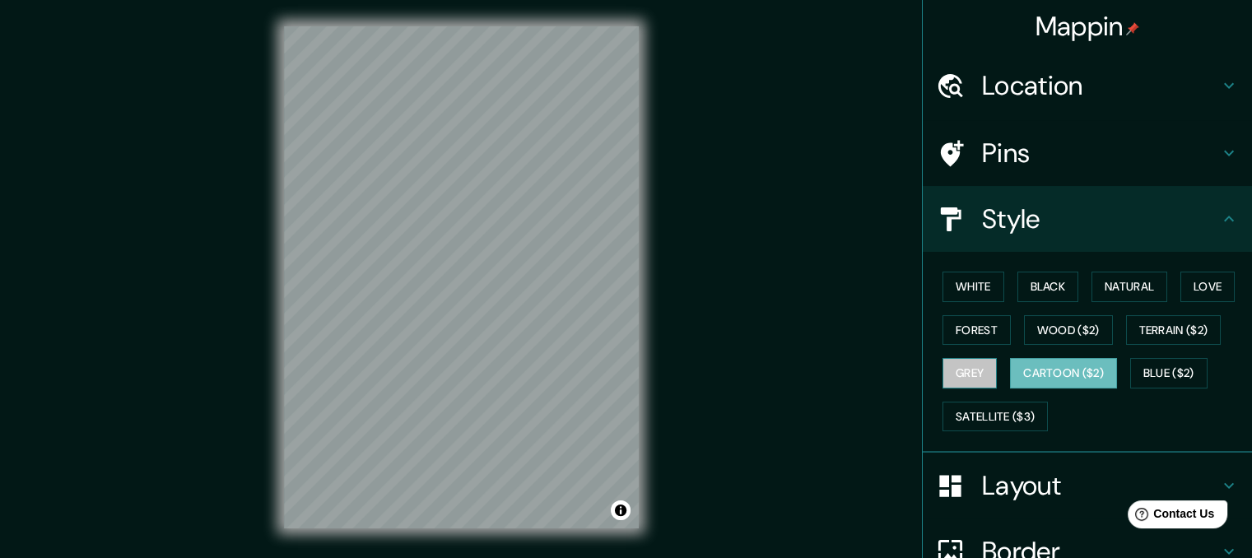
click at [951, 373] on button "Grey" at bounding box center [970, 373] width 54 height 30
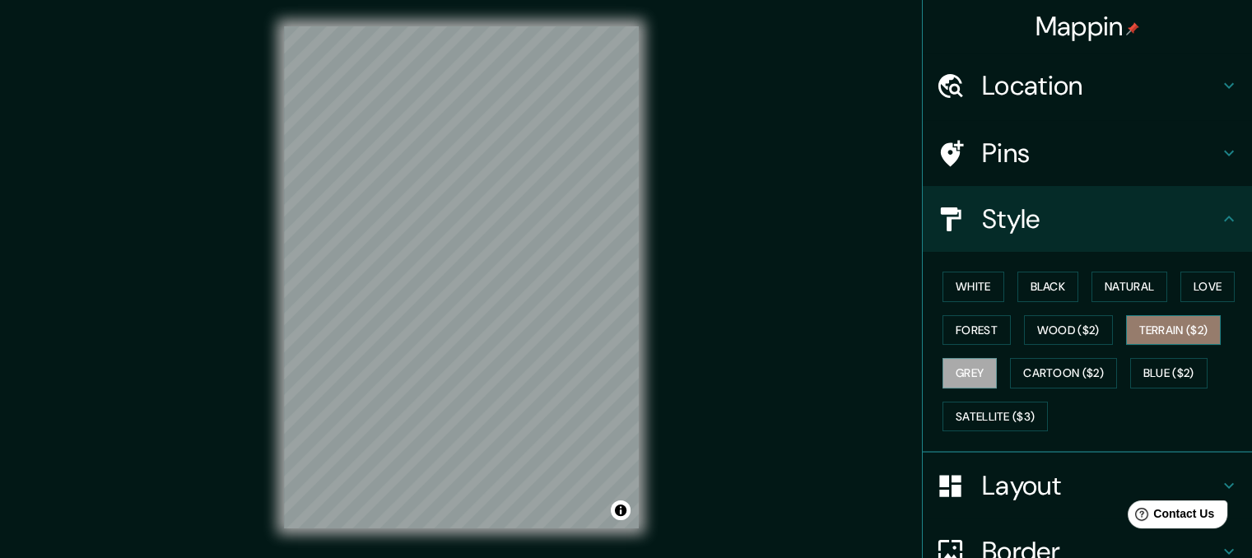
click at [1158, 329] on button "Terrain ($2)" at bounding box center [1174, 330] width 96 height 30
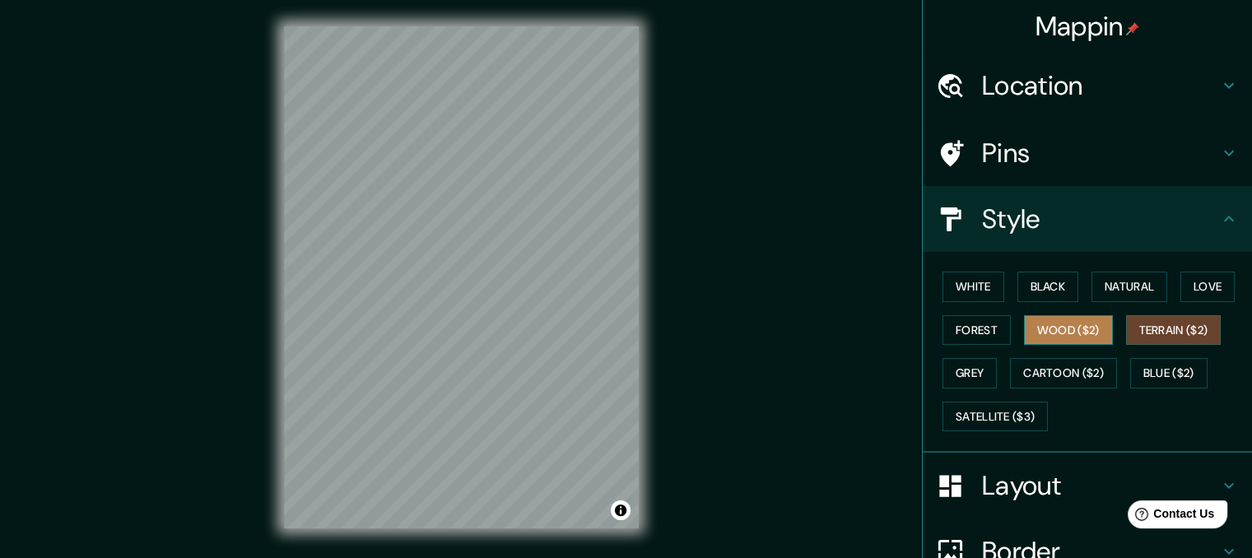
click at [1059, 326] on button "Wood ($2)" at bounding box center [1068, 330] width 89 height 30
click at [1140, 333] on button "Terrain ($2)" at bounding box center [1174, 330] width 96 height 30
click at [948, 319] on button "Forest" at bounding box center [977, 330] width 68 height 30
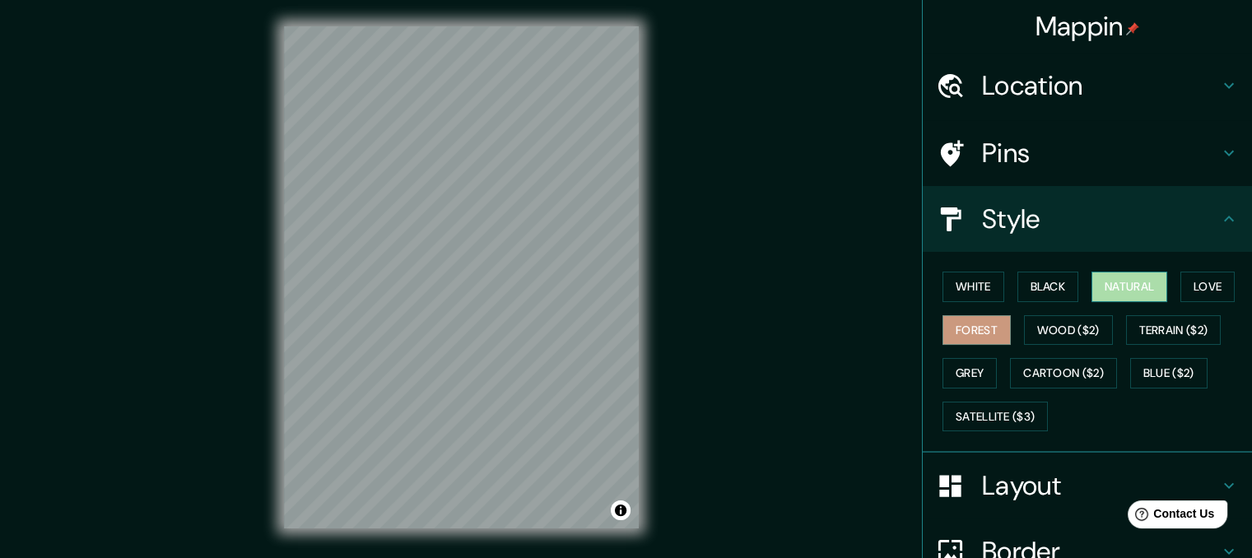
click at [1158, 287] on button "Natural" at bounding box center [1130, 287] width 76 height 30
click at [961, 279] on button "White" at bounding box center [974, 287] width 62 height 30
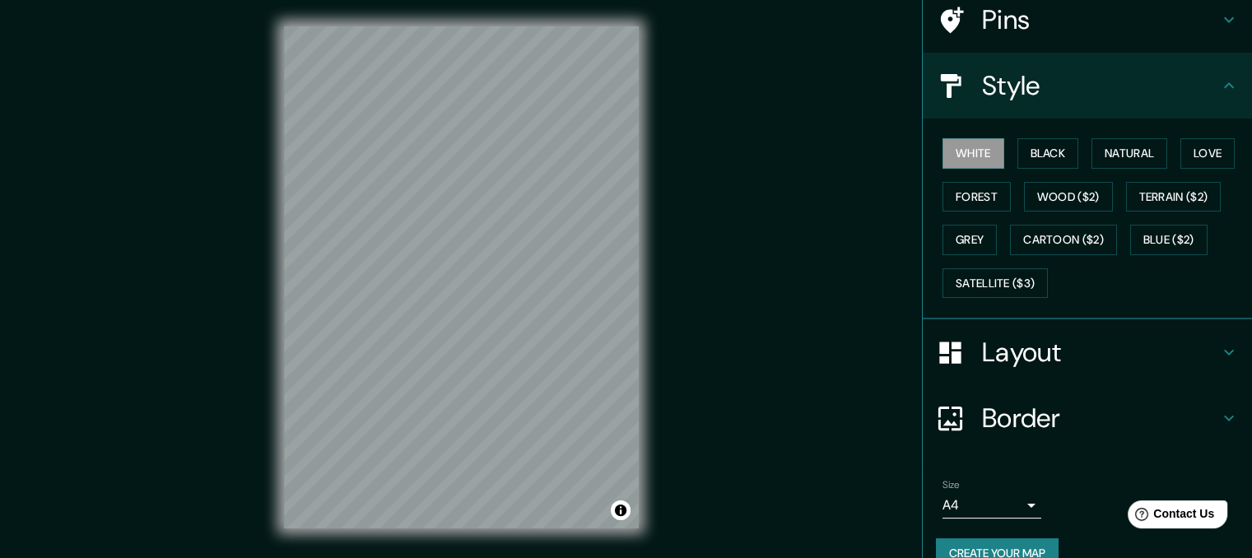
scroll to position [161, 0]
